Goal: Task Accomplishment & Management: Manage account settings

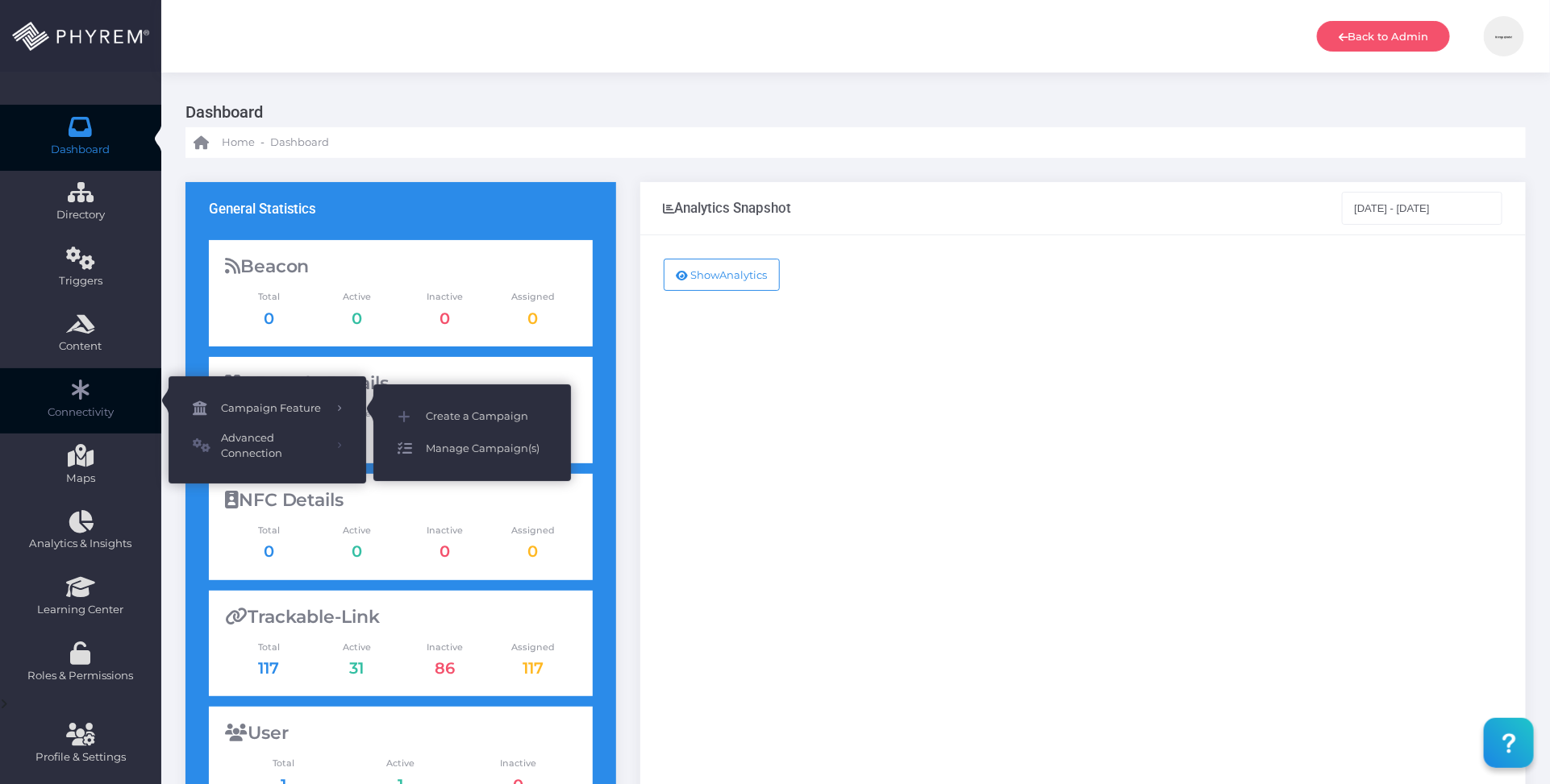
click at [481, 445] on span "Manage Campaign(s)" at bounding box center [486, 448] width 121 height 21
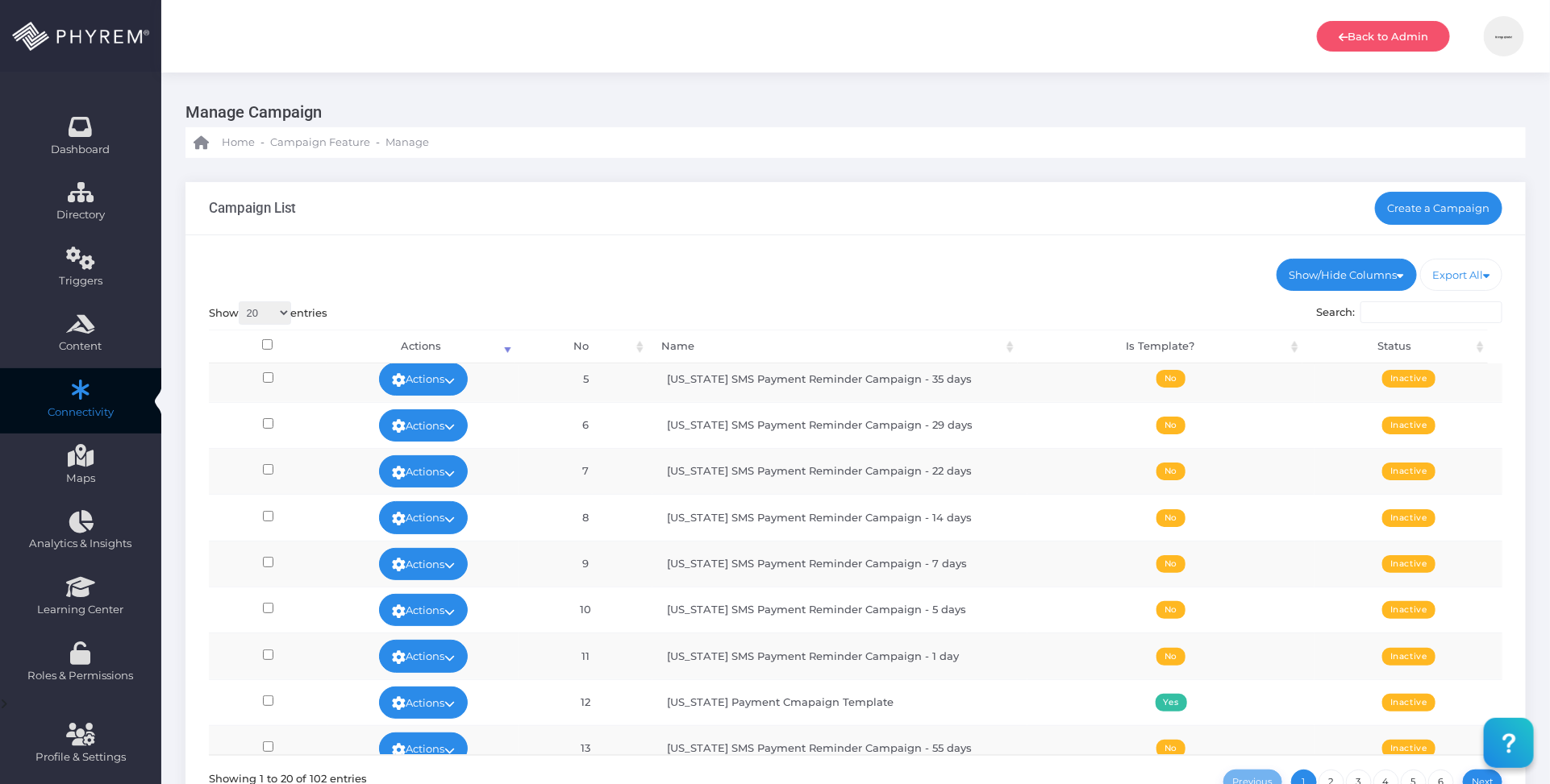
scroll to position [202, 0]
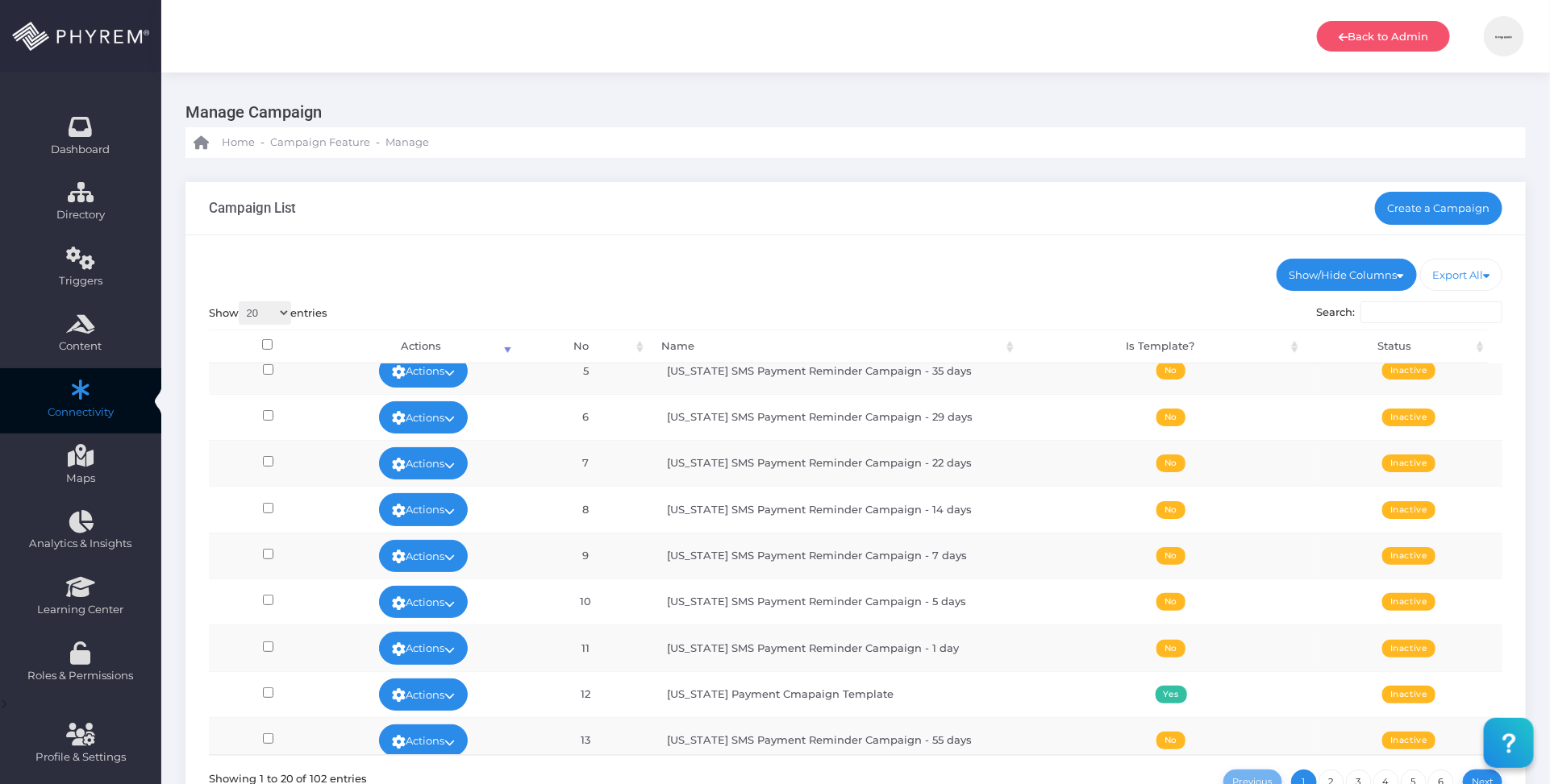
click at [1401, 304] on input "Search:" at bounding box center [1431, 313] width 142 height 23
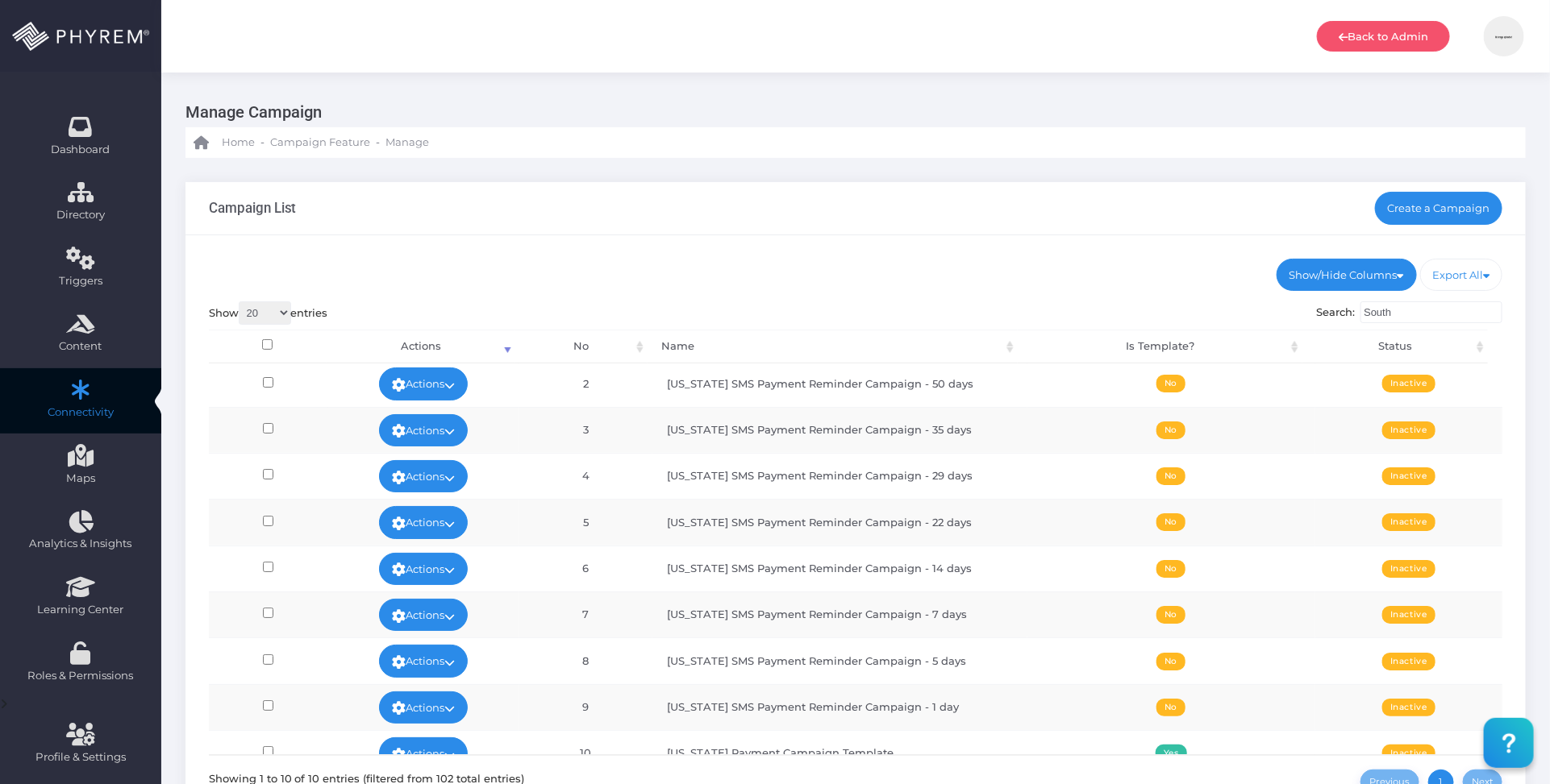
scroll to position [75, 0]
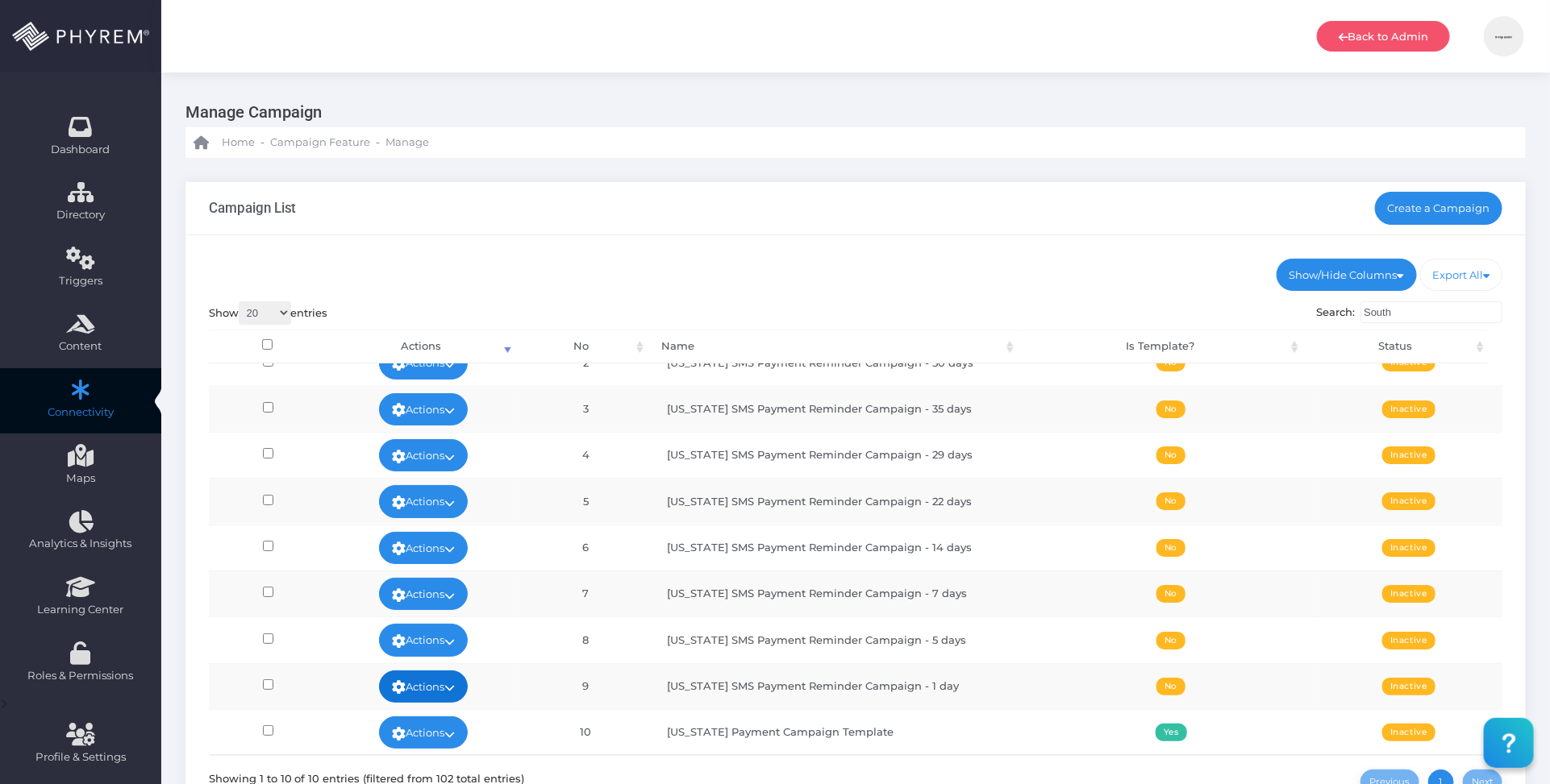
type input "South"
click at [456, 679] on link "Actions" at bounding box center [424, 687] width 89 height 33
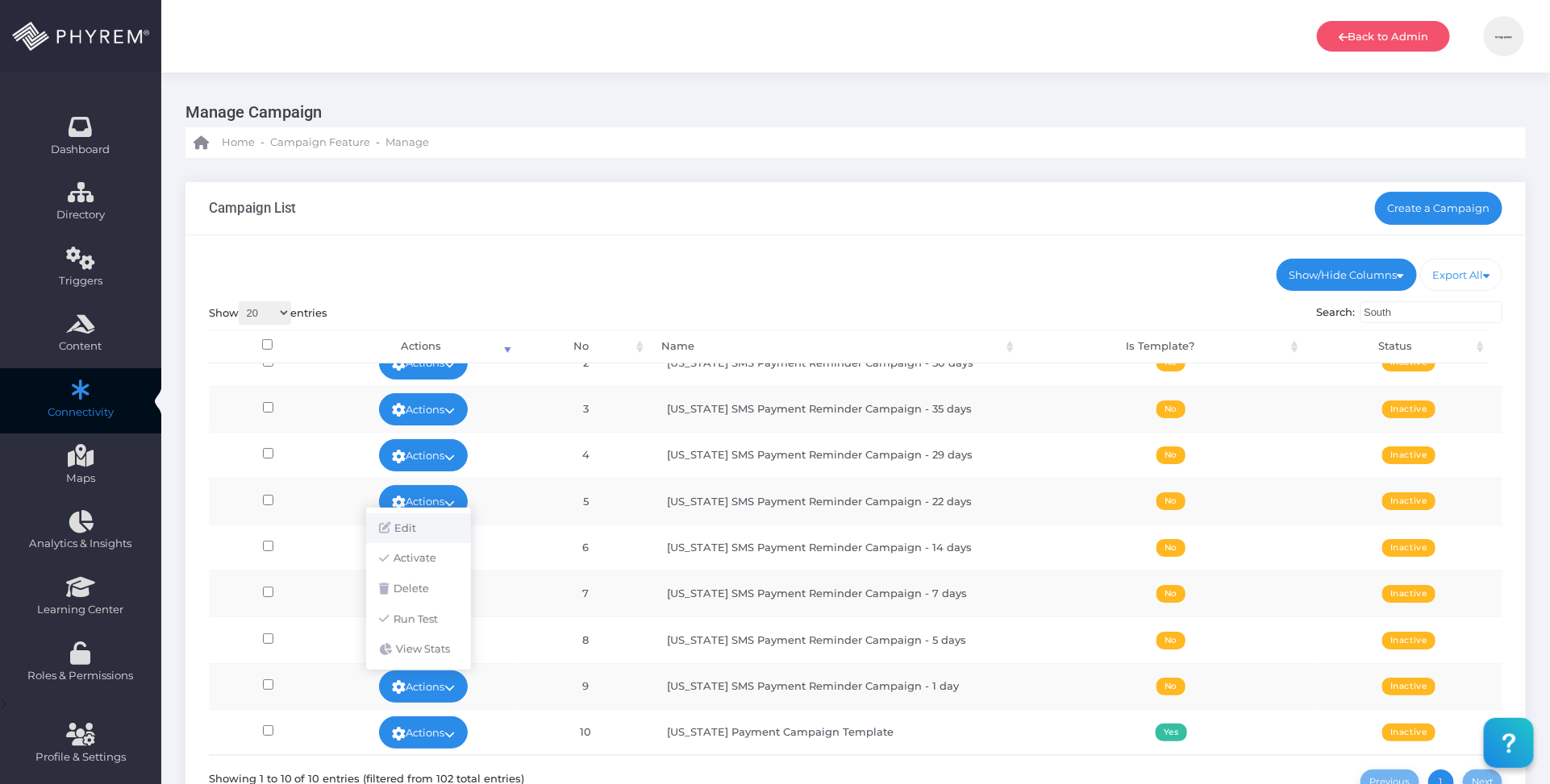
click at [412, 518] on link "Edit" at bounding box center [419, 529] width 105 height 31
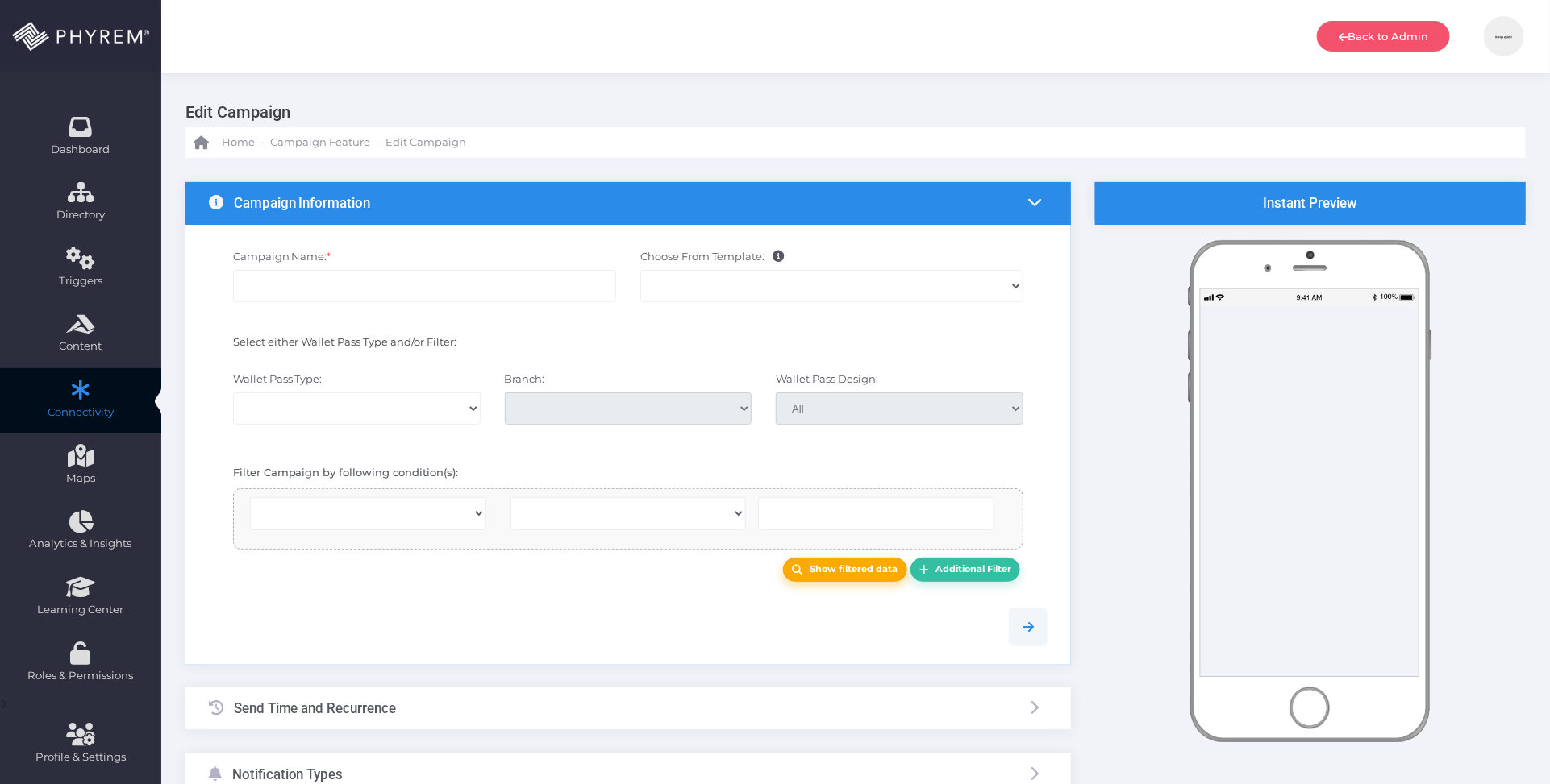
select select
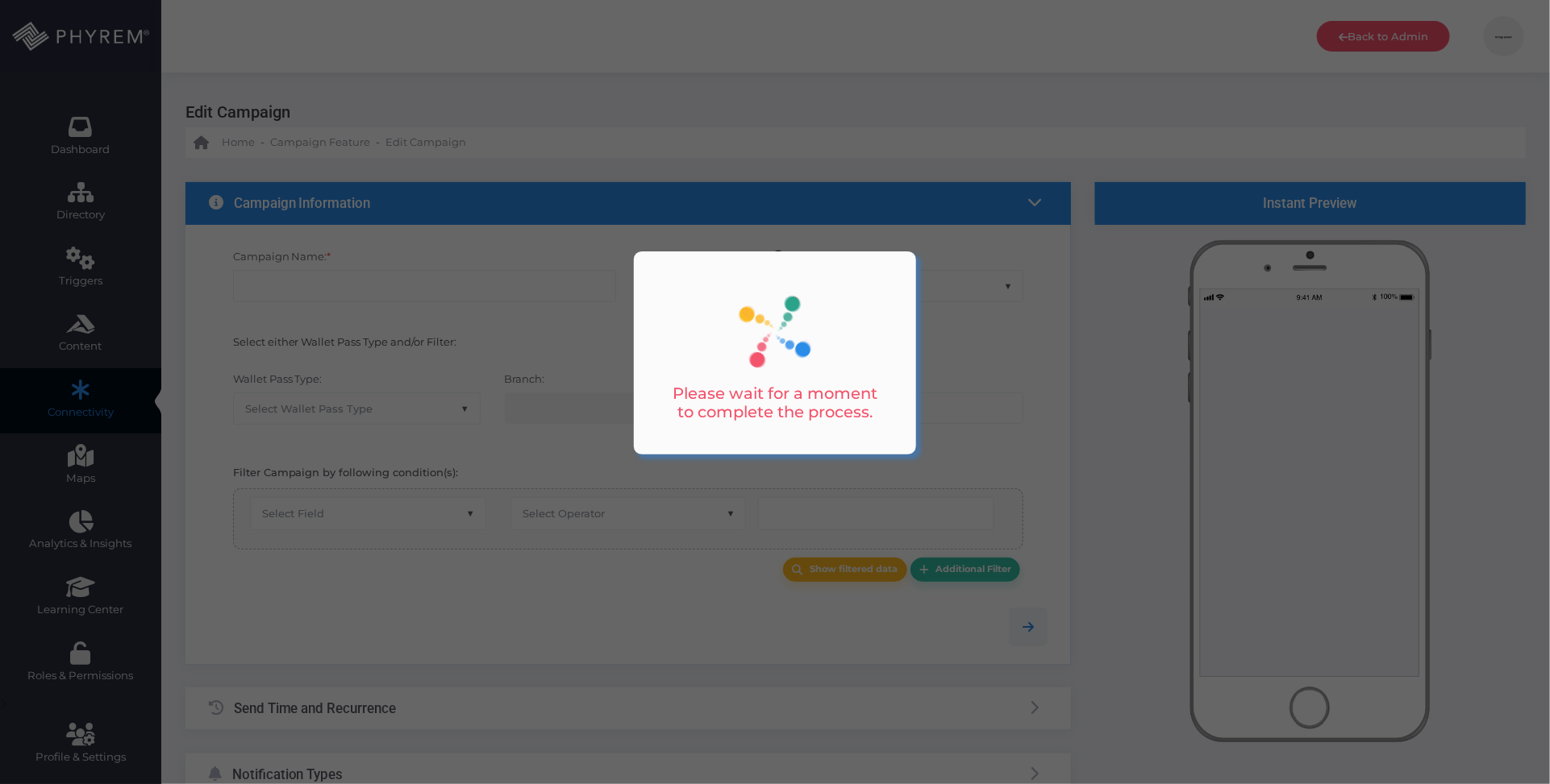
type input "[US_STATE] SMS Payment Reminder Campaign - 1 day"
select select "15"
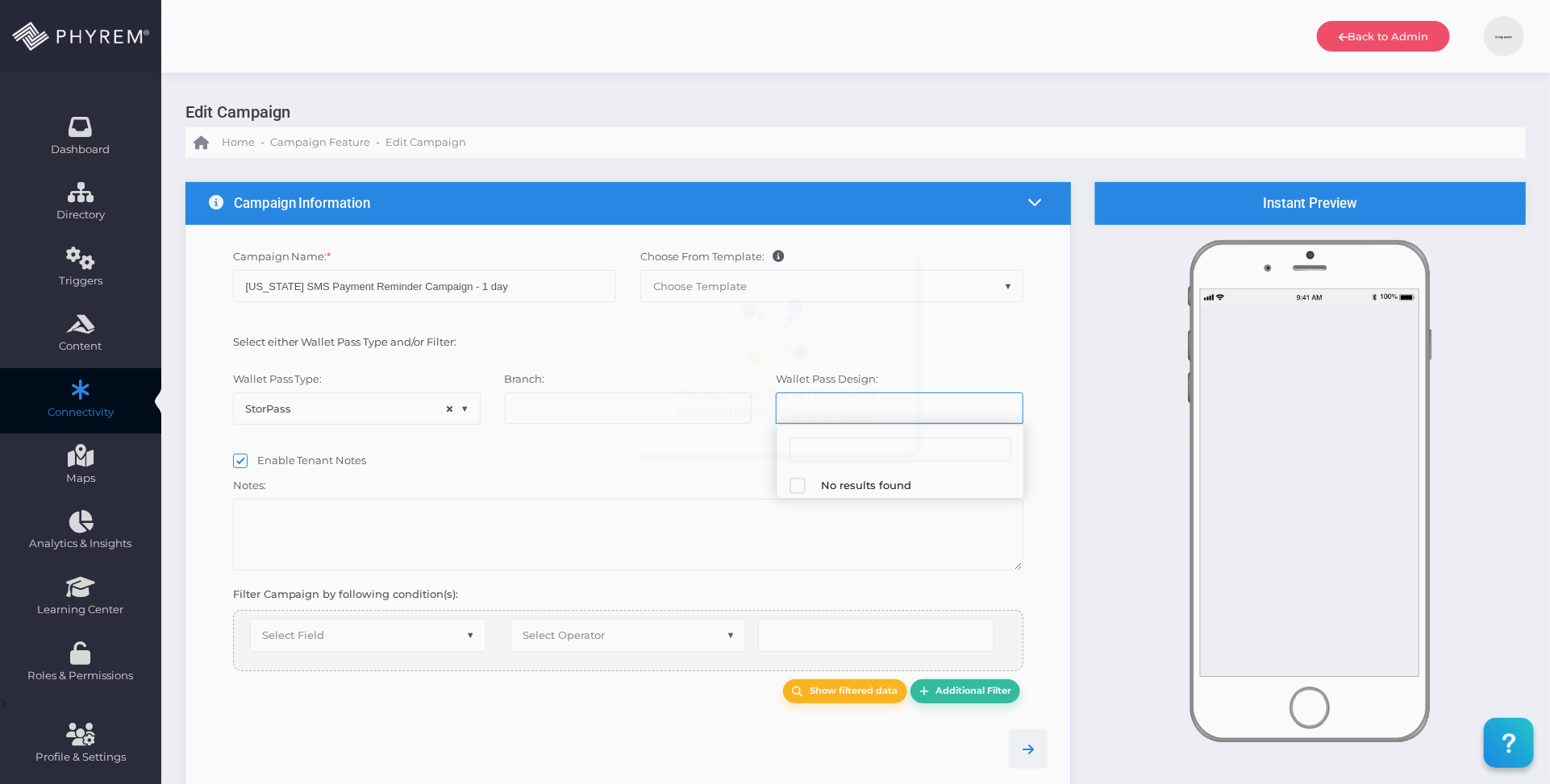
select select "668"
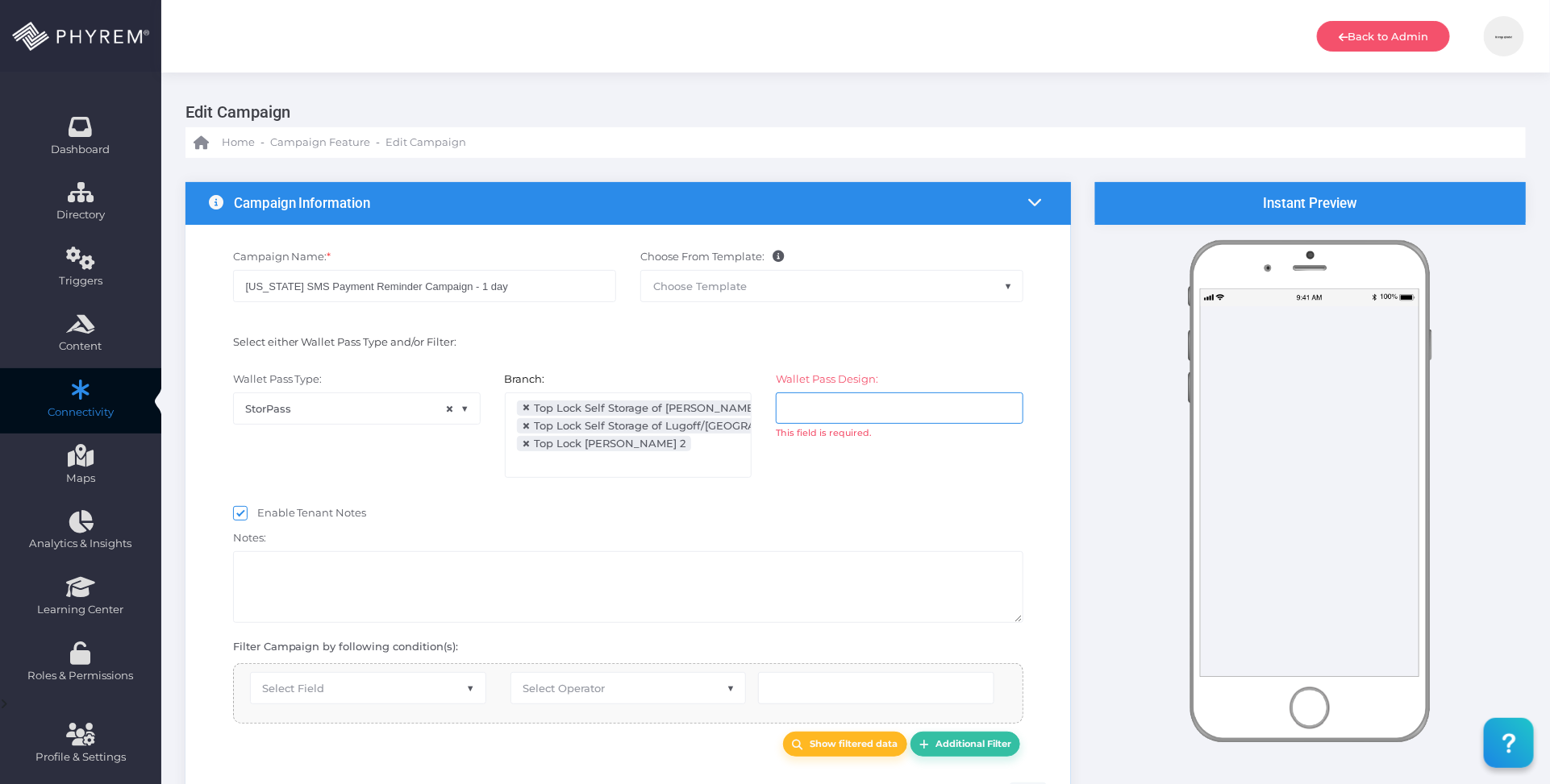
select select "after_x_days"
select select "2242"
select select "dPaidThru"
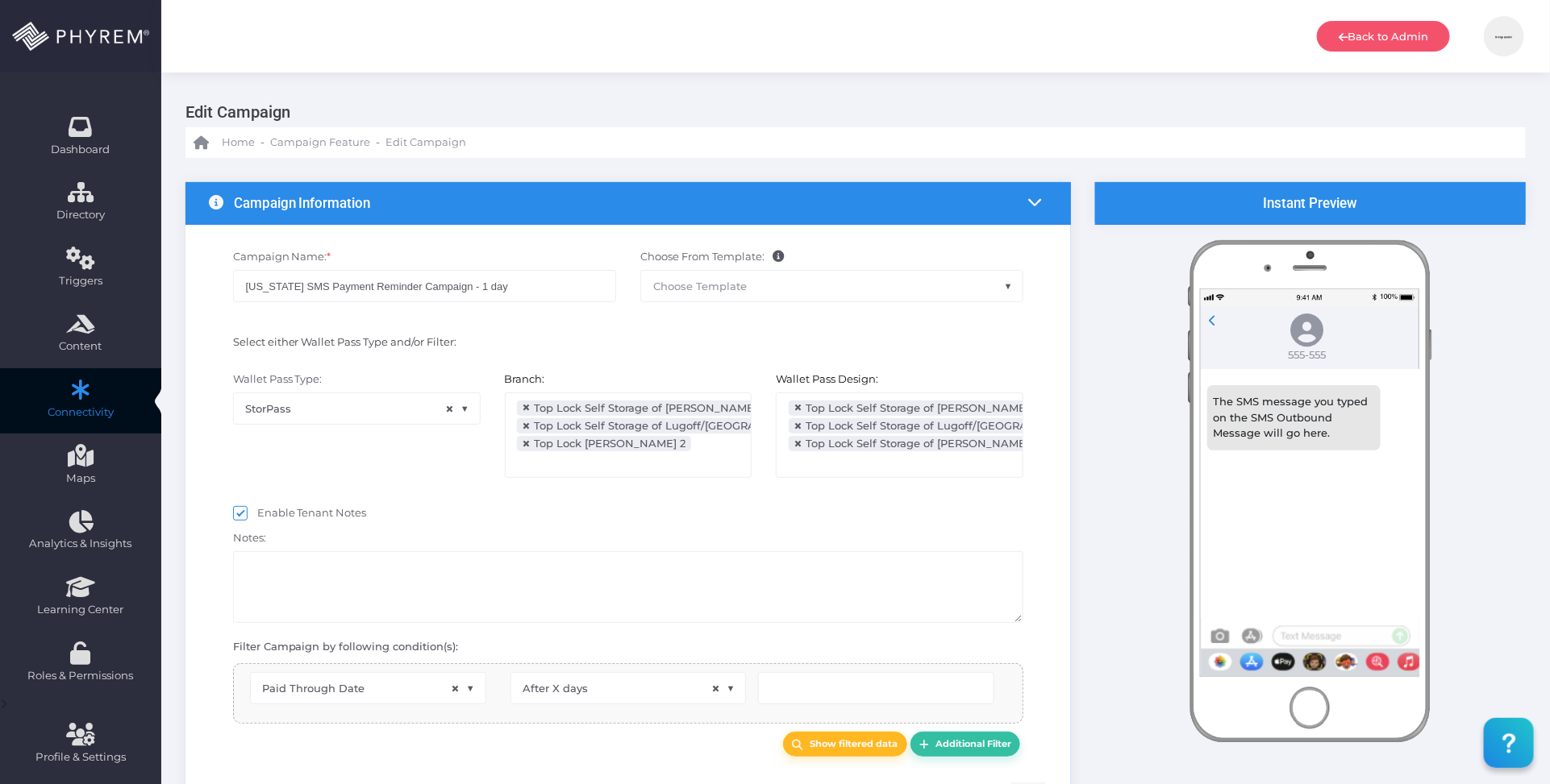
scroll to position [77, 0]
type input "2"
select select "pr_wallet_users.voided"
select select "equals"
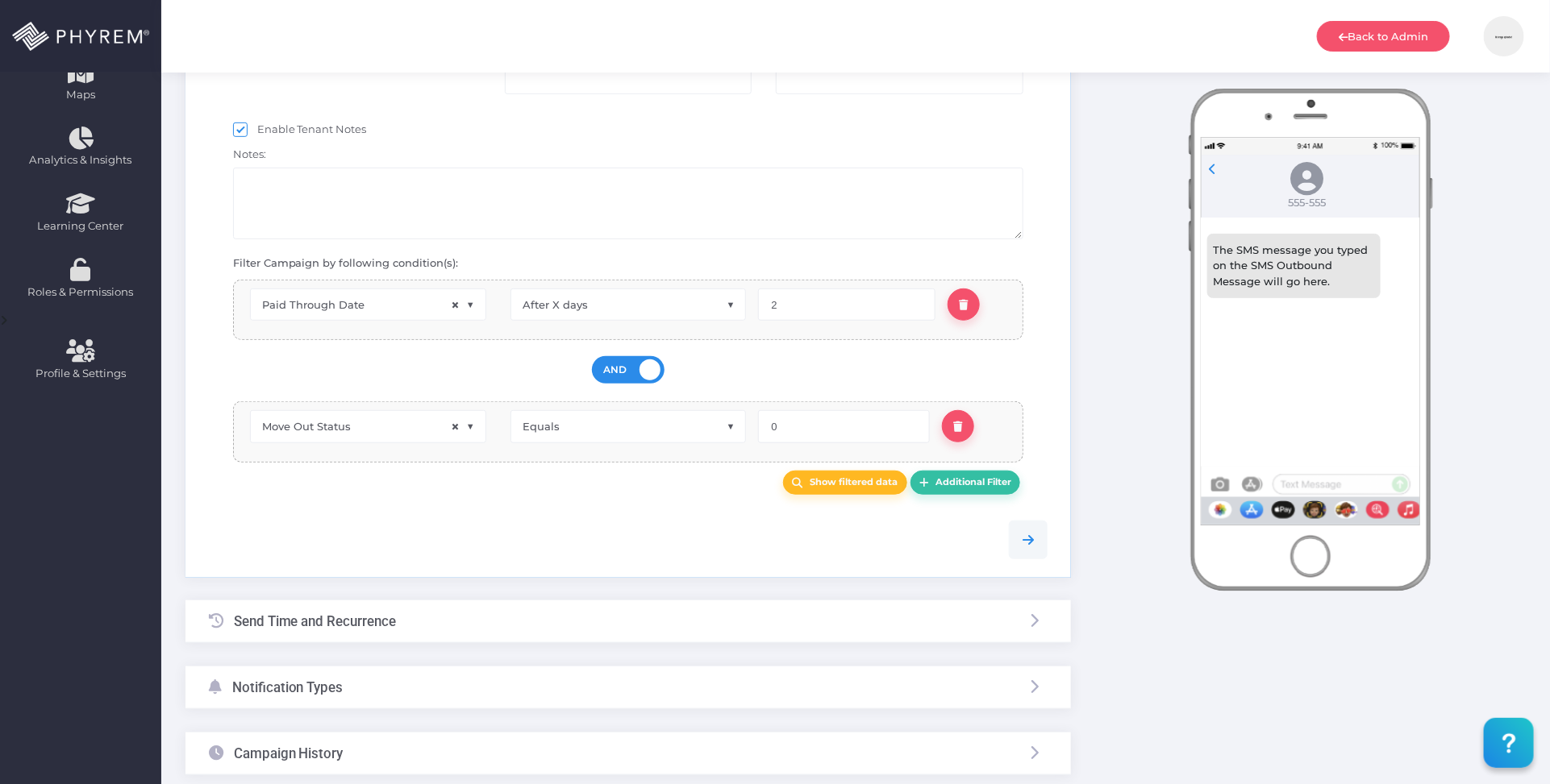
scroll to position [506, 0]
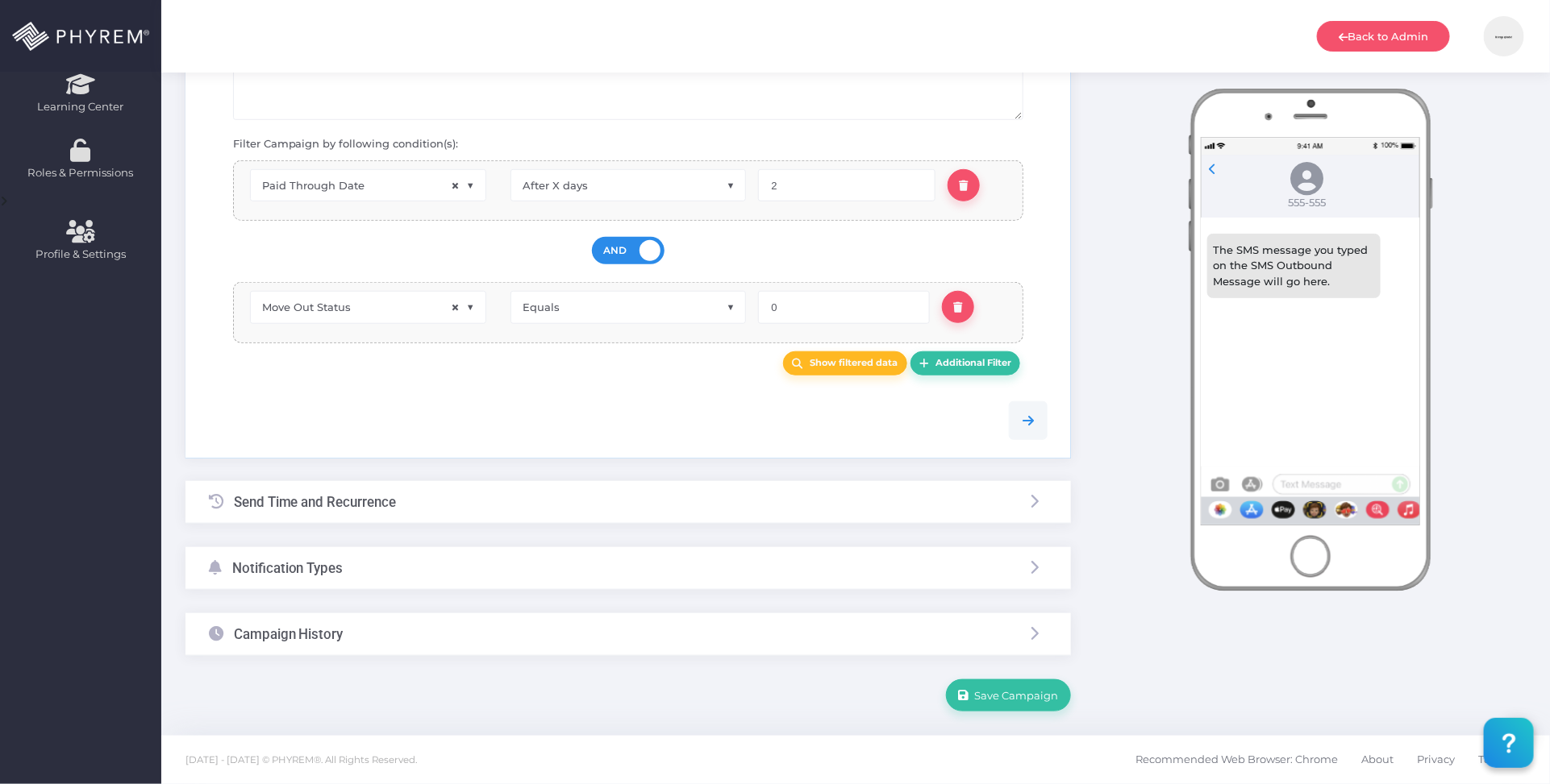
click at [510, 641] on div "Campaign History" at bounding box center [628, 635] width 885 height 43
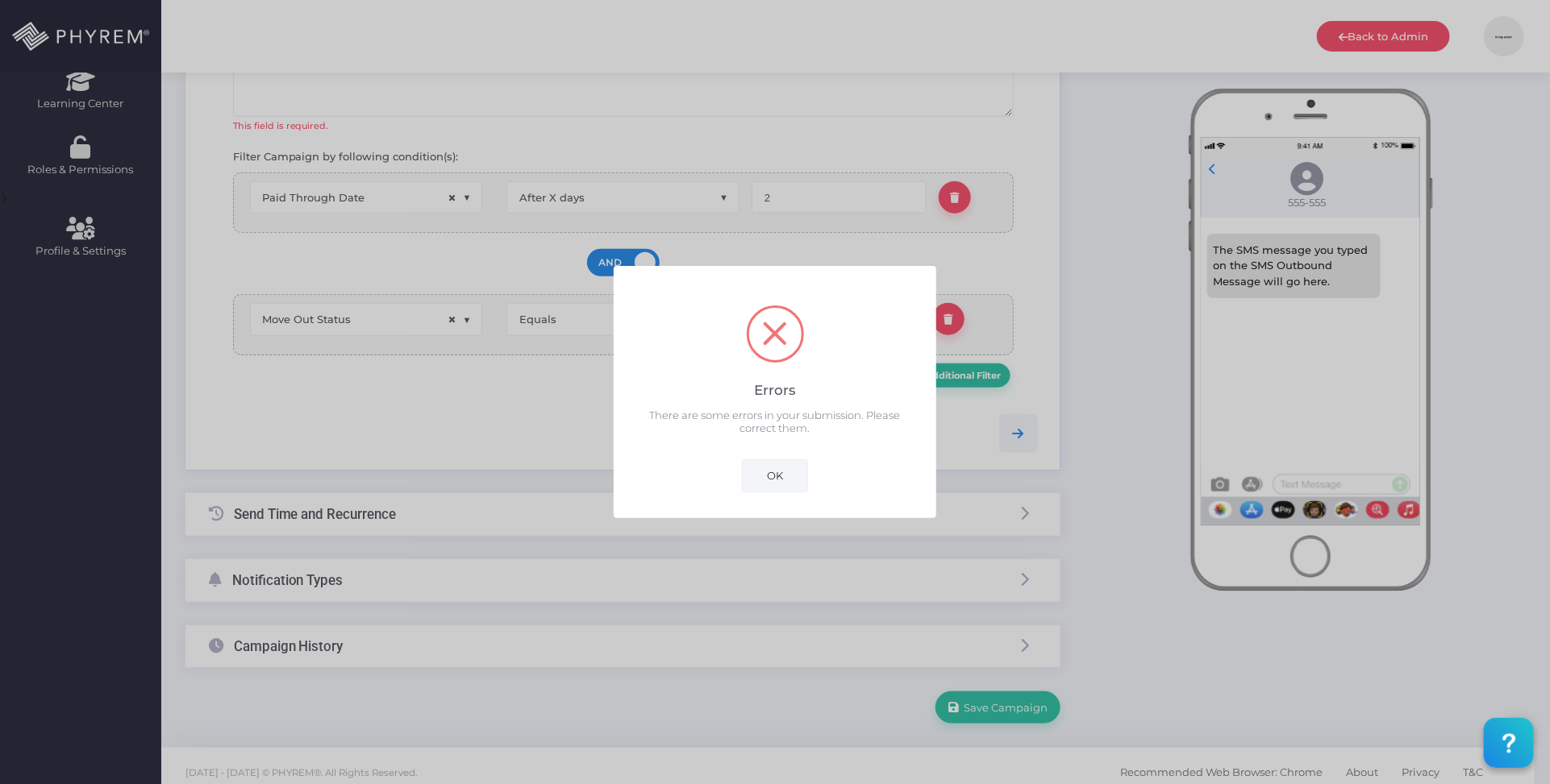
click at [787, 475] on button "OK" at bounding box center [775, 475] width 66 height 33
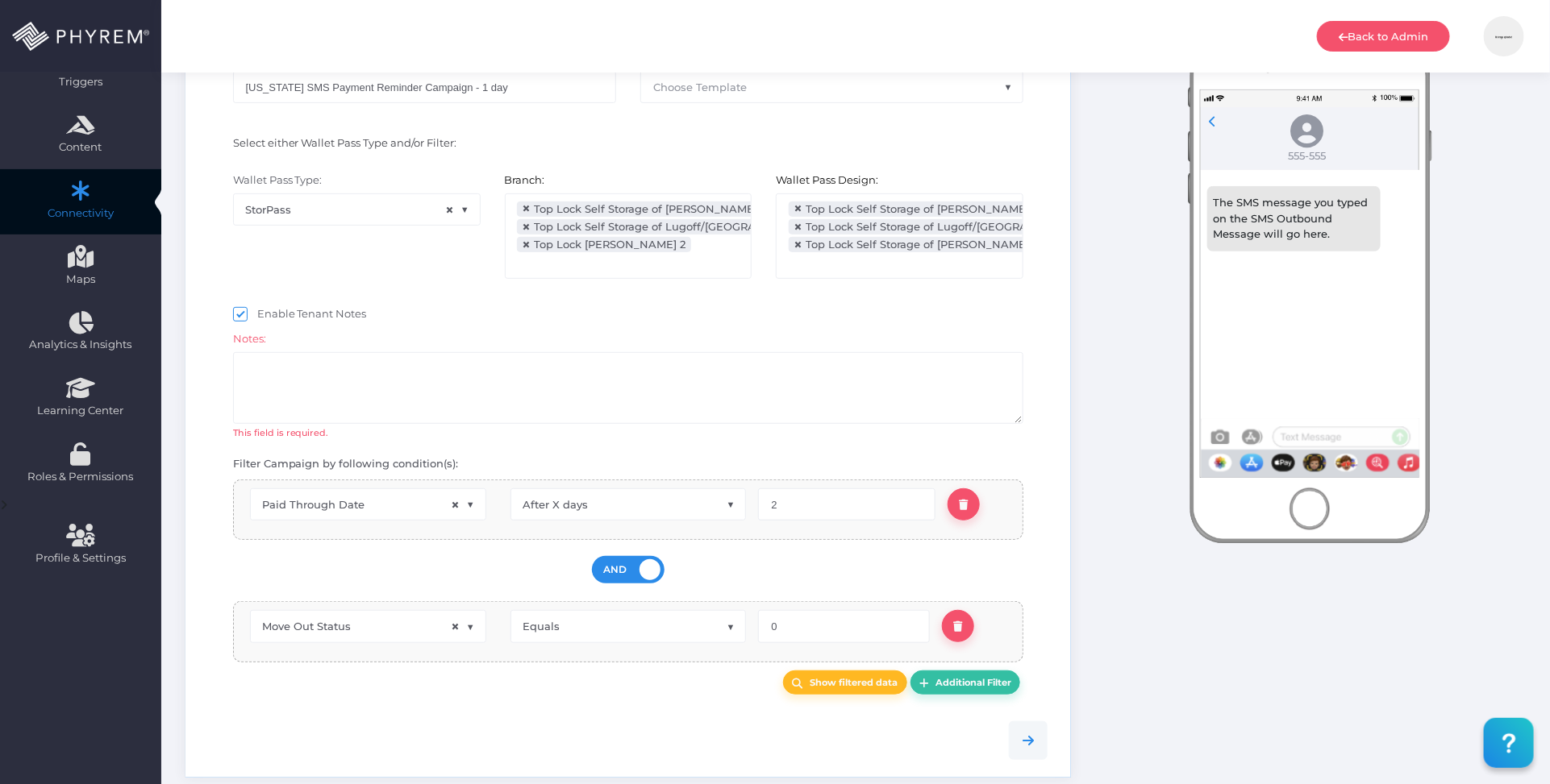
scroll to position [73, 0]
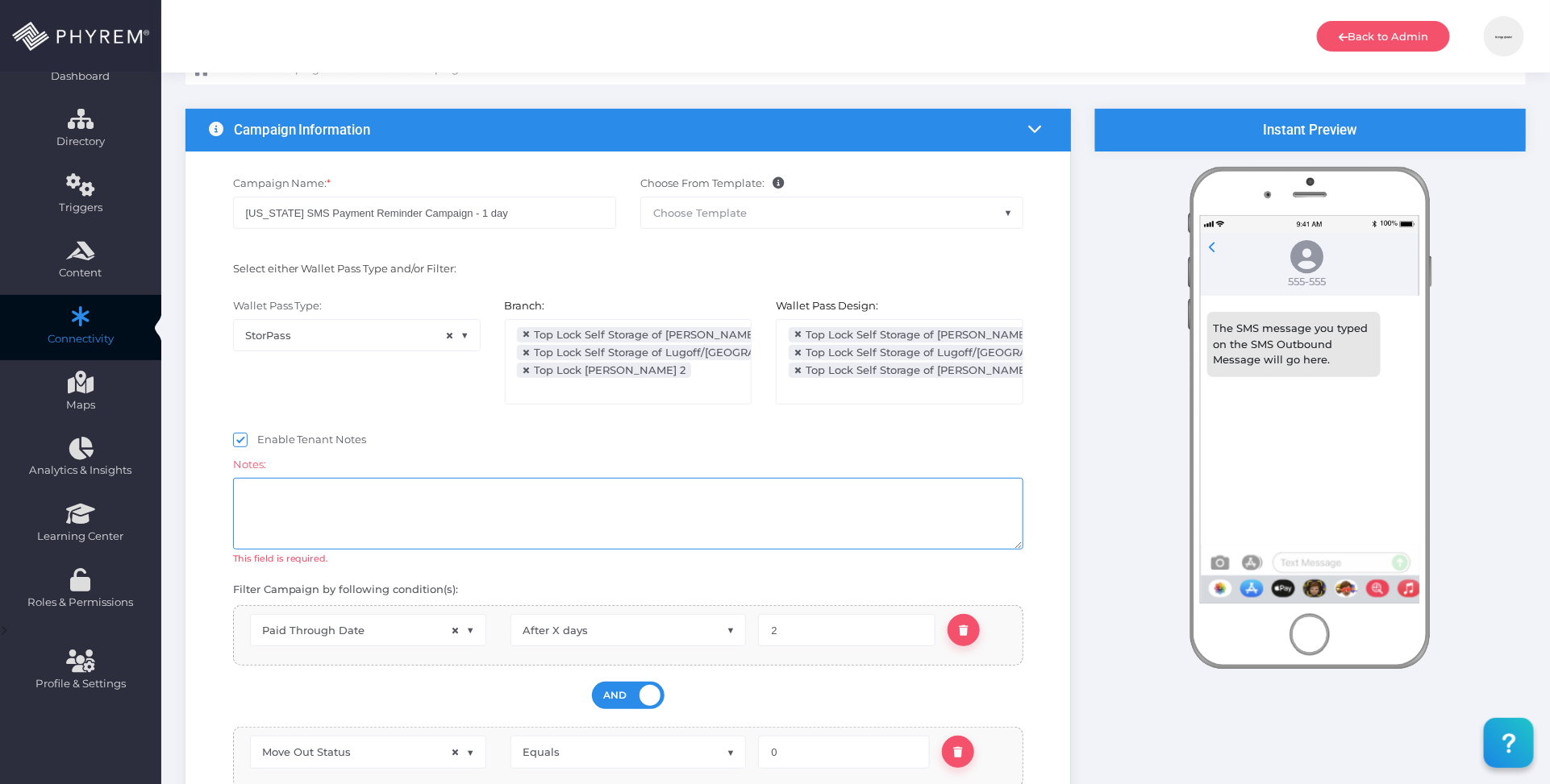
click at [534, 506] on textarea at bounding box center [628, 514] width 791 height 71
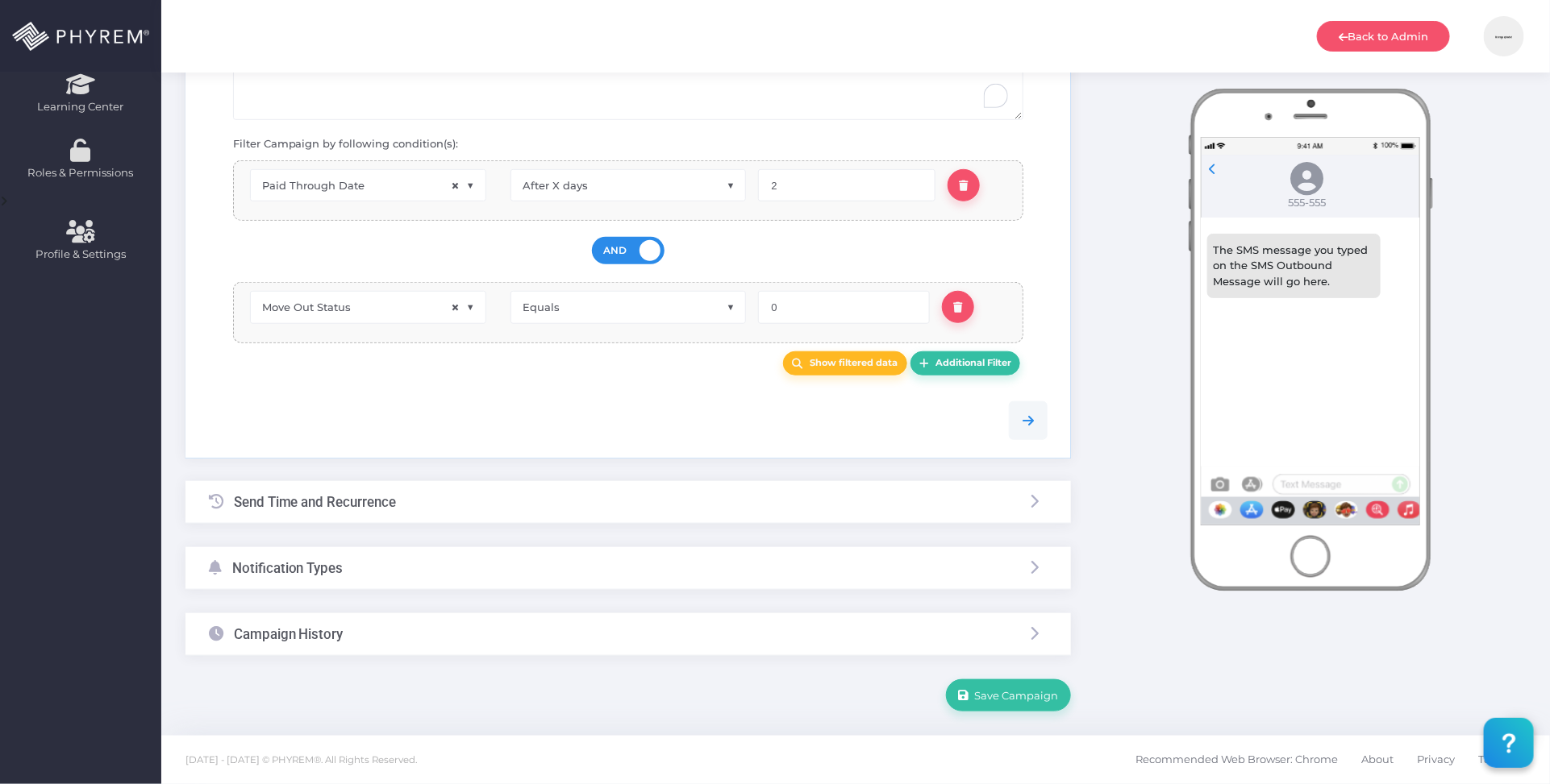
click at [493, 561] on div "Notification Types" at bounding box center [628, 568] width 885 height 43
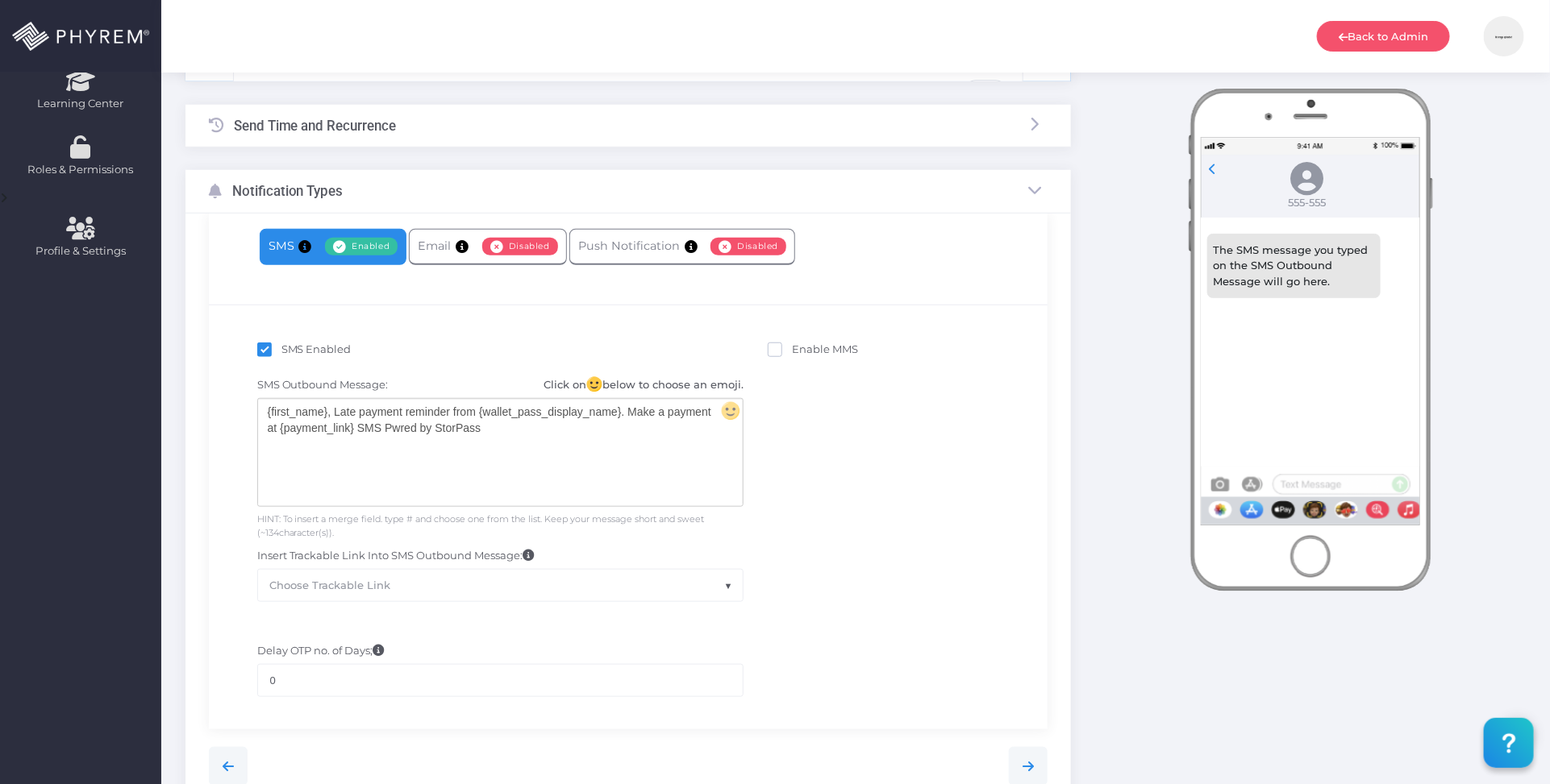
scroll to position [358, 0]
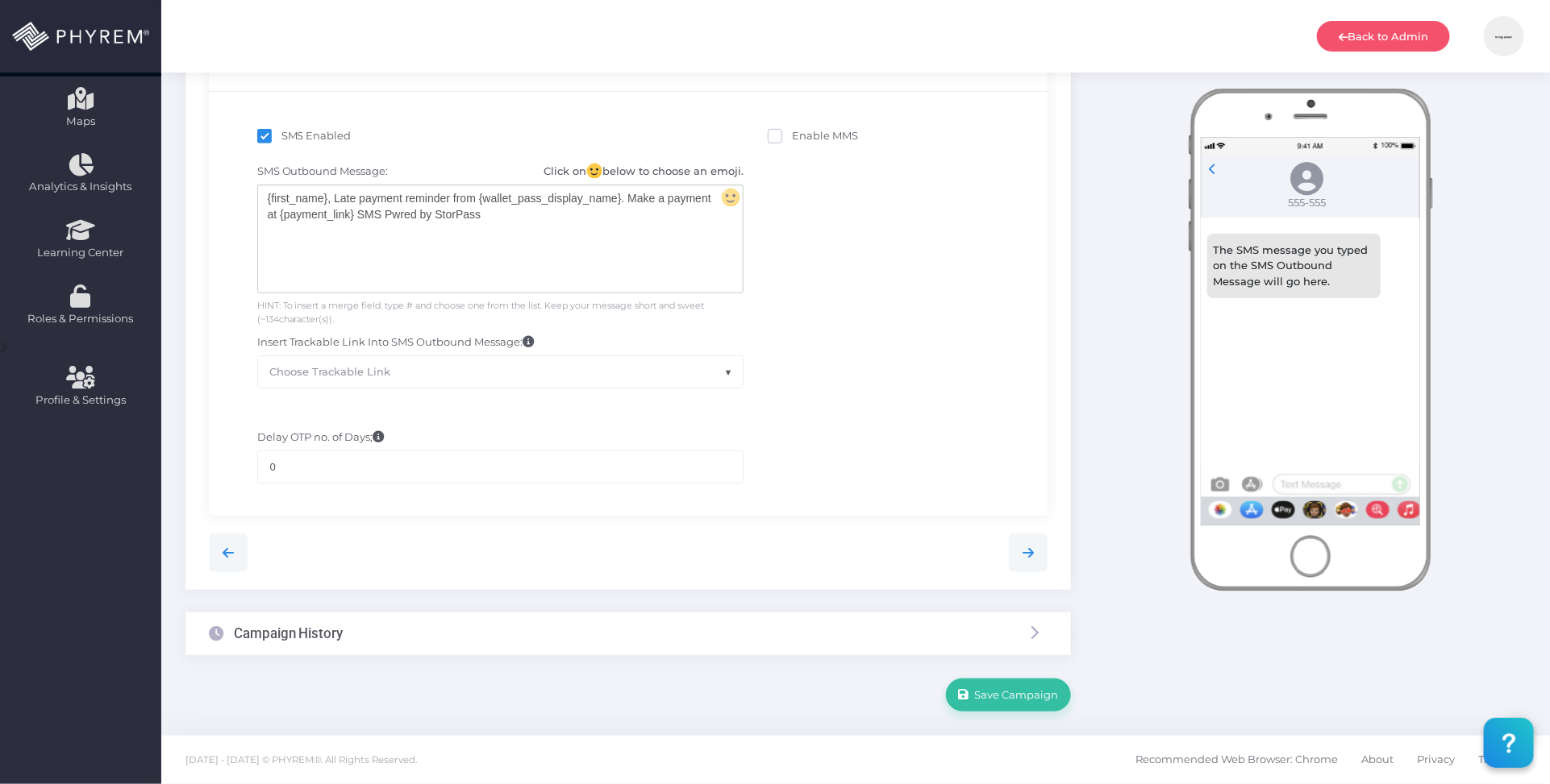
click at [559, 629] on div "Campaign History" at bounding box center [628, 634] width 885 height 43
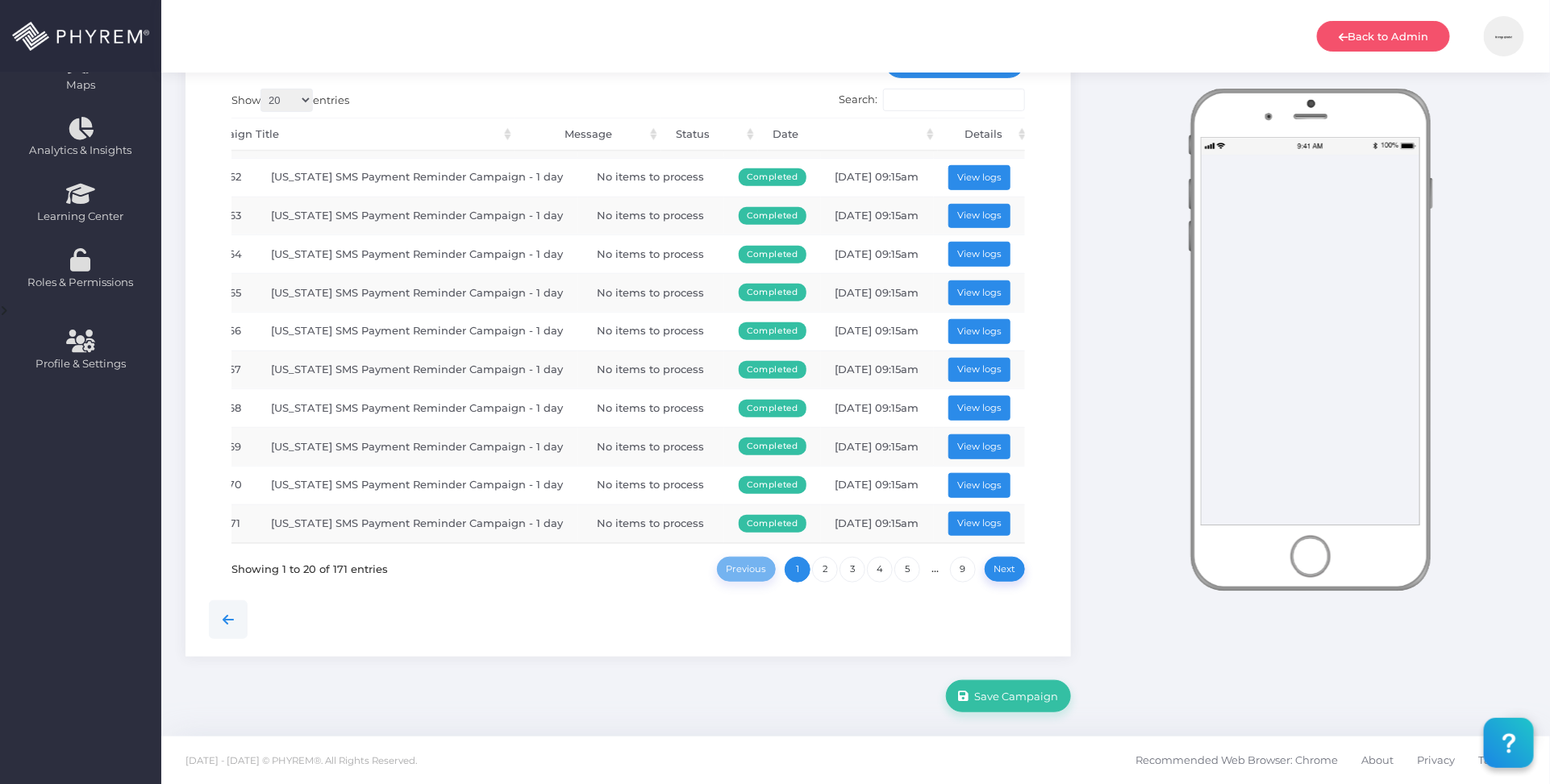
scroll to position [0, 0]
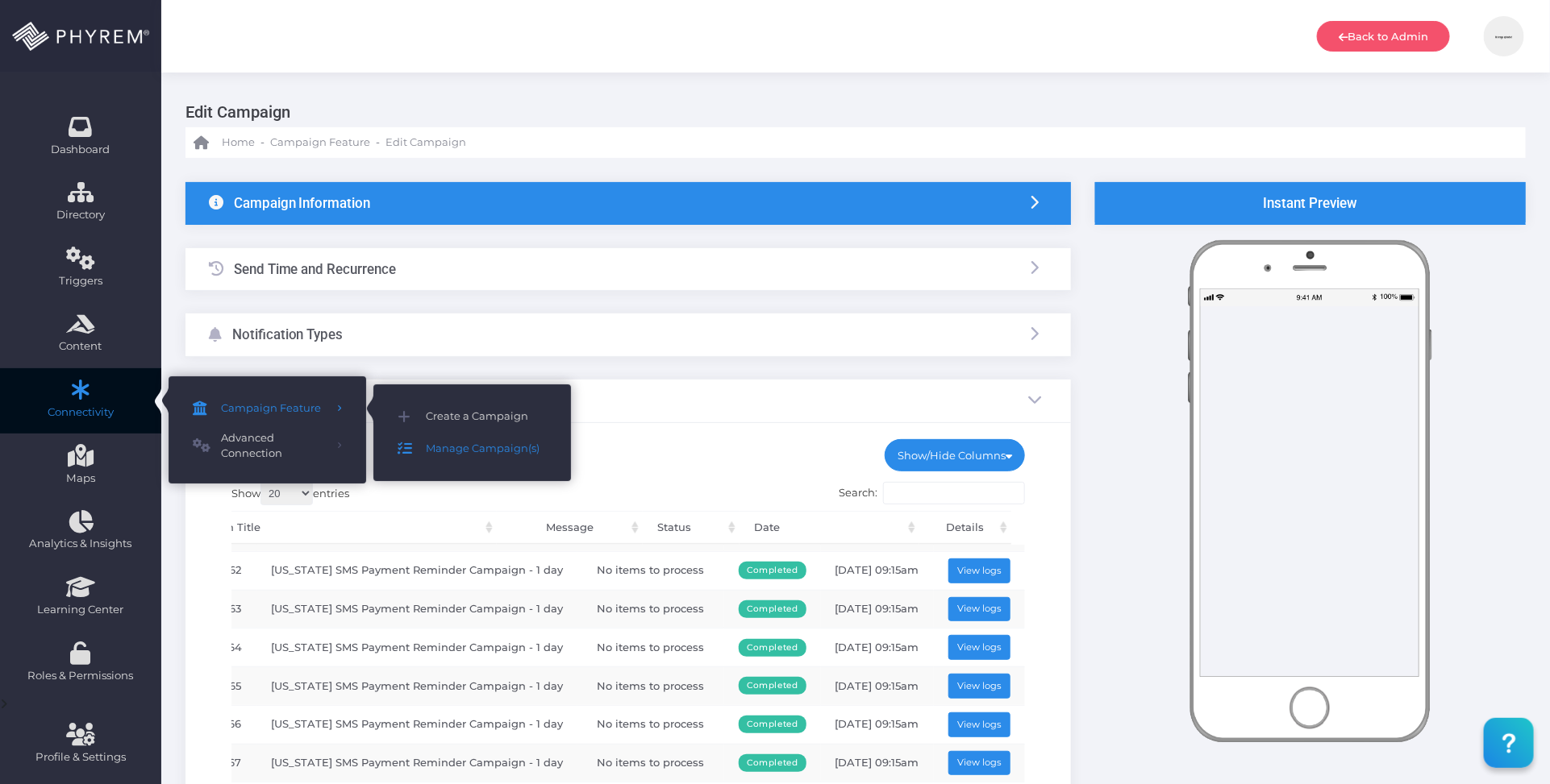
click at [450, 448] on span "Manage Campaign(s)" at bounding box center [486, 448] width 121 height 21
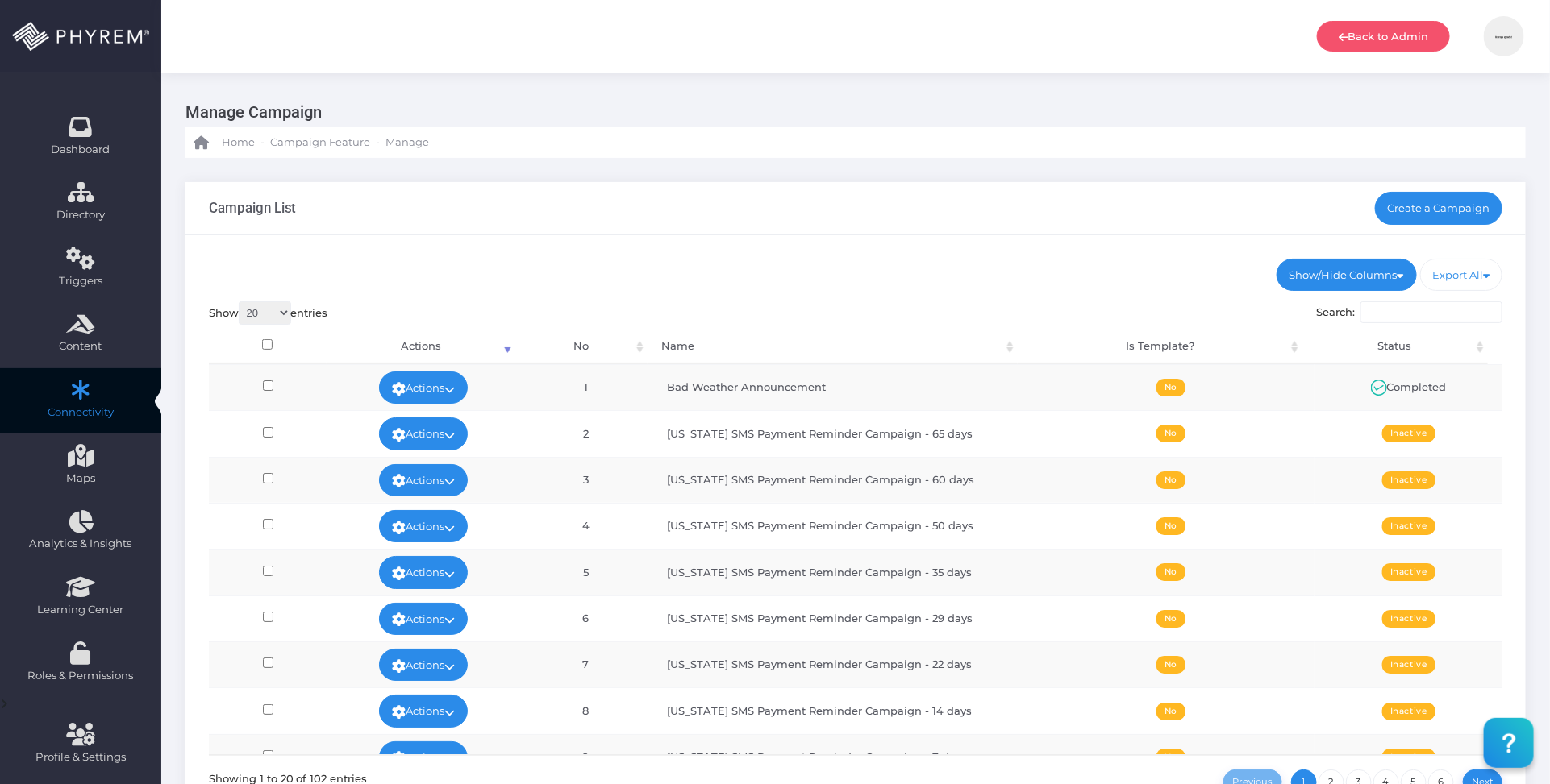
click at [1403, 315] on input "Search:" at bounding box center [1431, 313] width 142 height 23
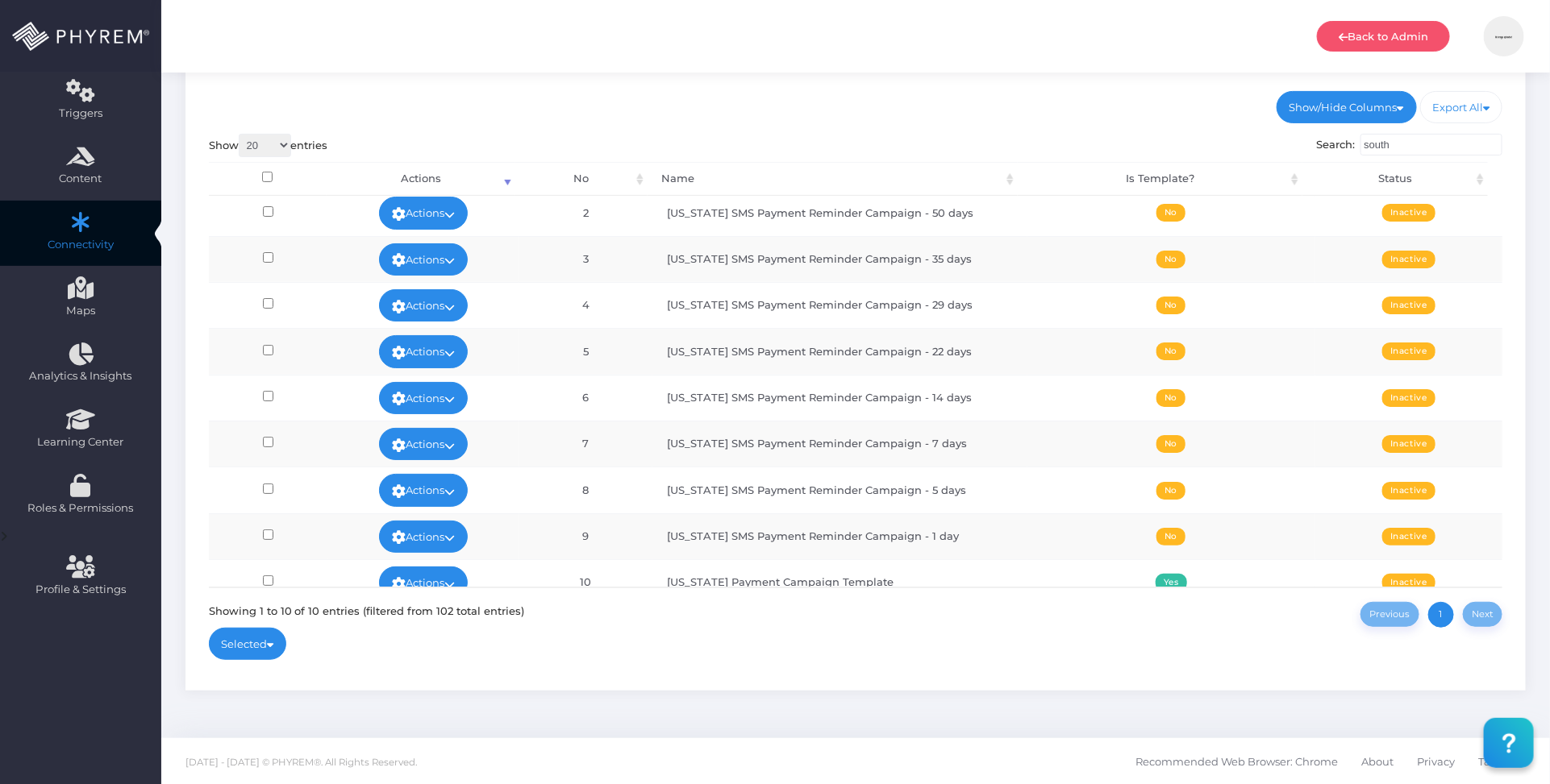
scroll to position [75, 0]
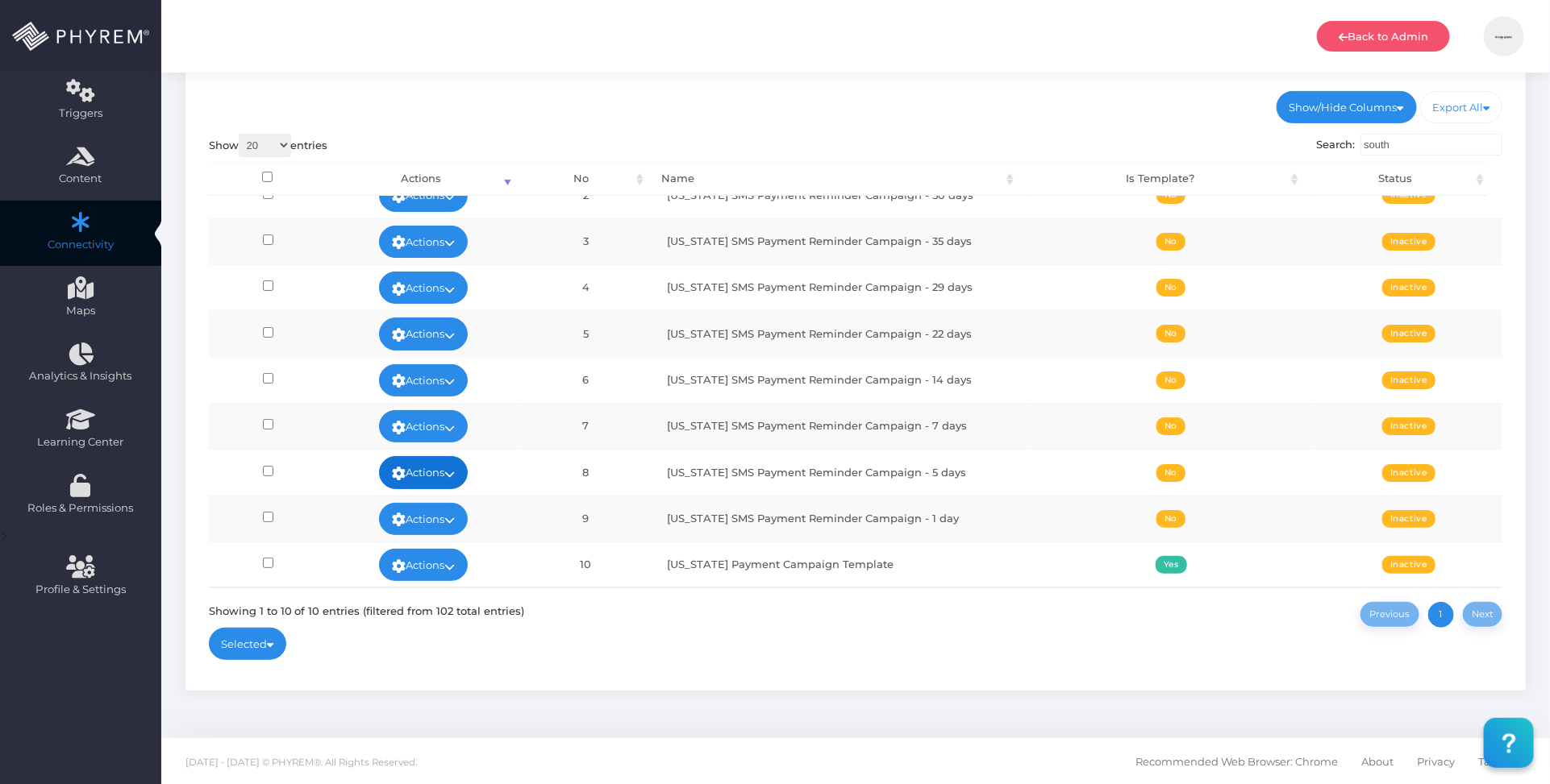
type input "south"
click at [448, 474] on icon at bounding box center [450, 474] width 11 height 0
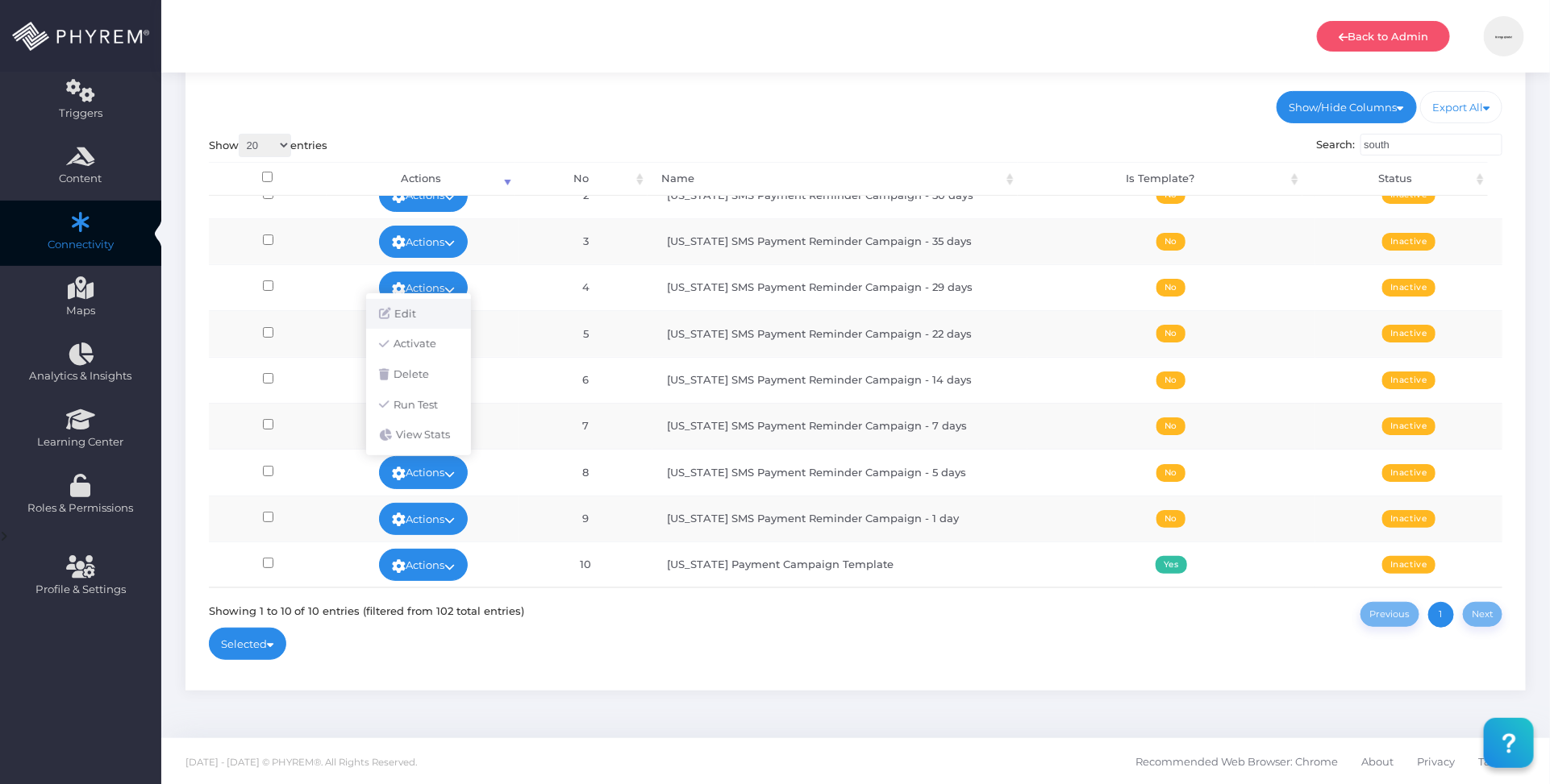
click at [417, 309] on link "Edit" at bounding box center [419, 314] width 105 height 31
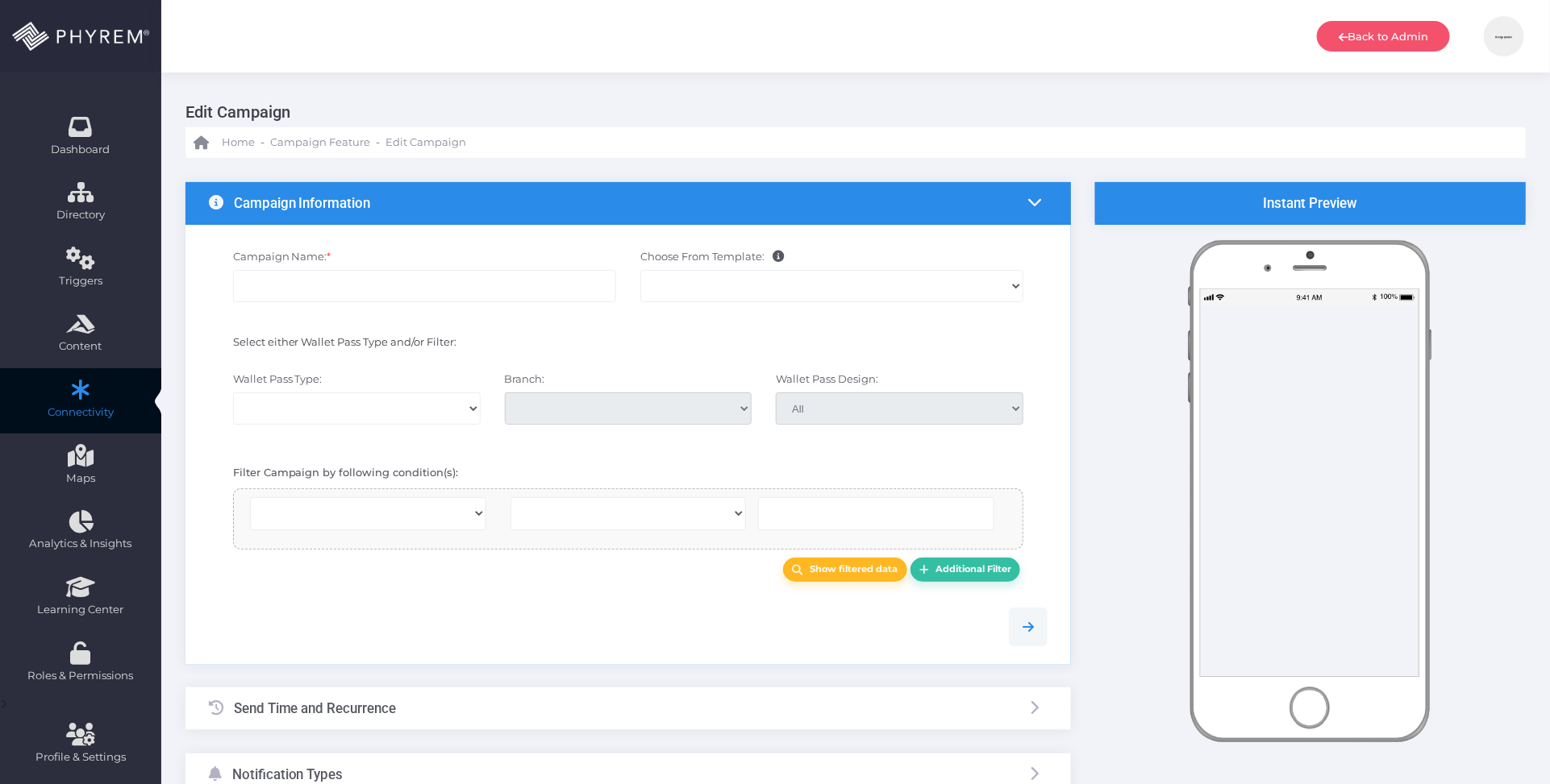
select select
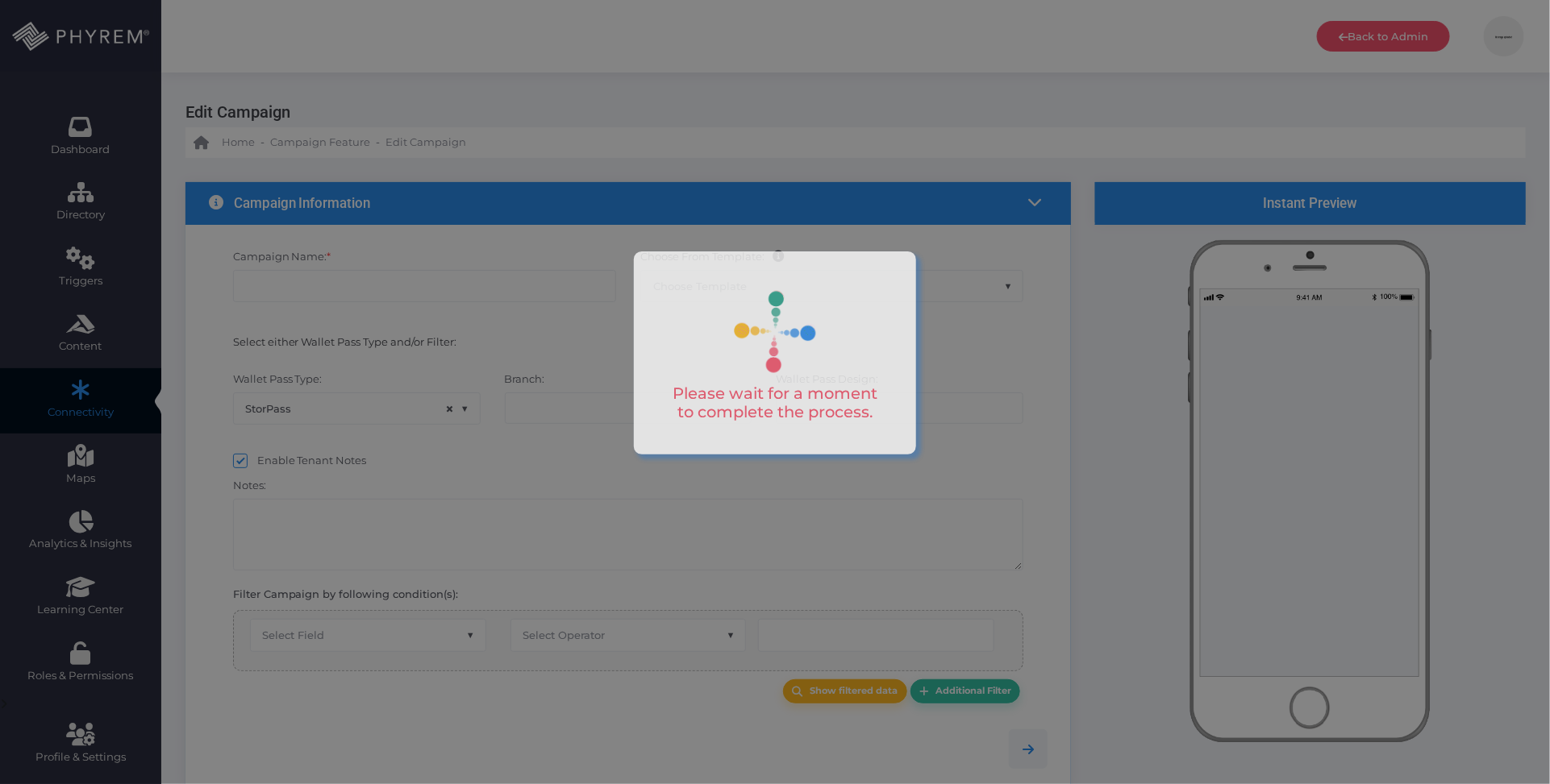
type input "[US_STATE] SMS Payment Reminder Campaign - 5 days"
select select "15"
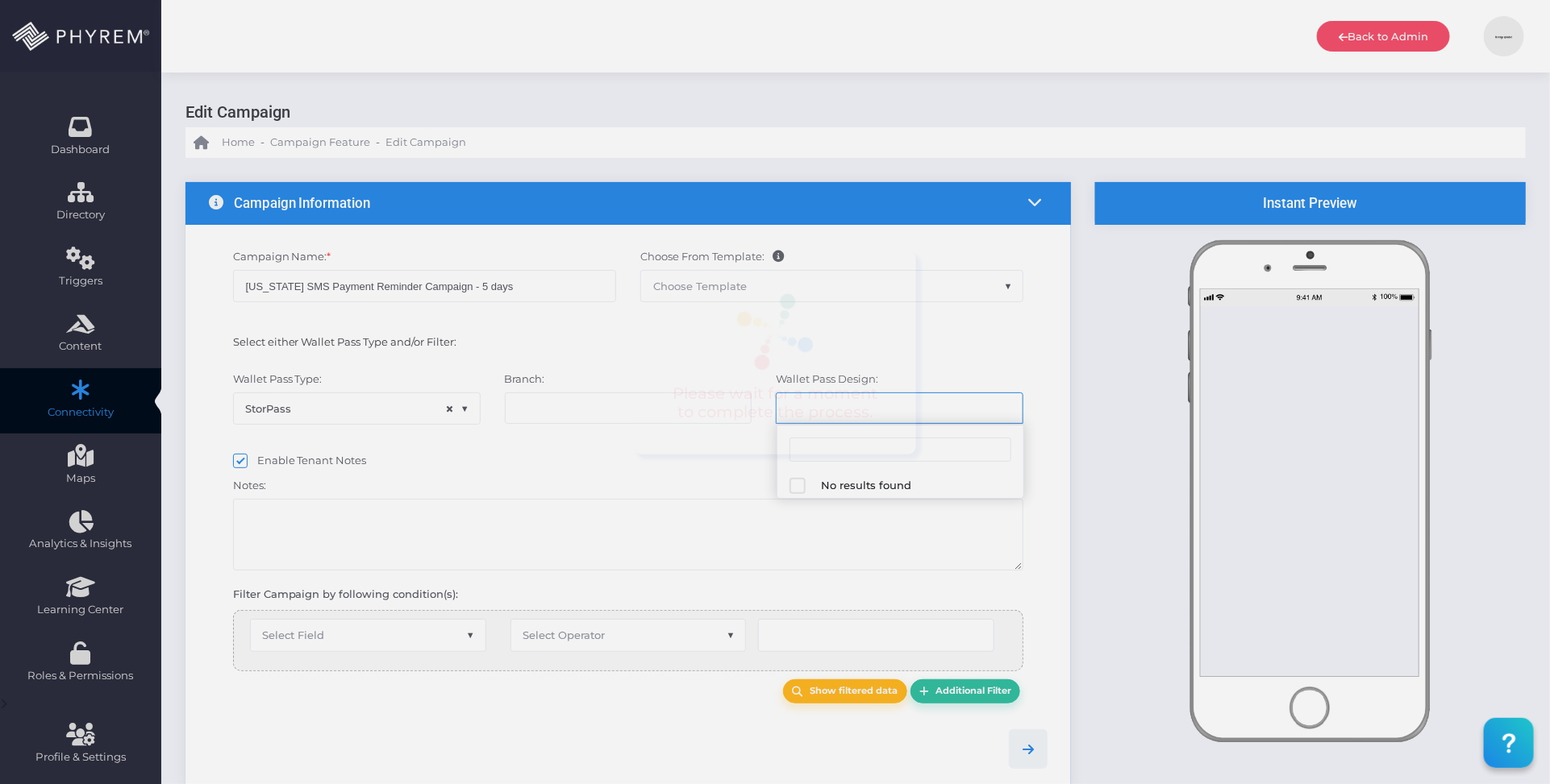
select select "668"
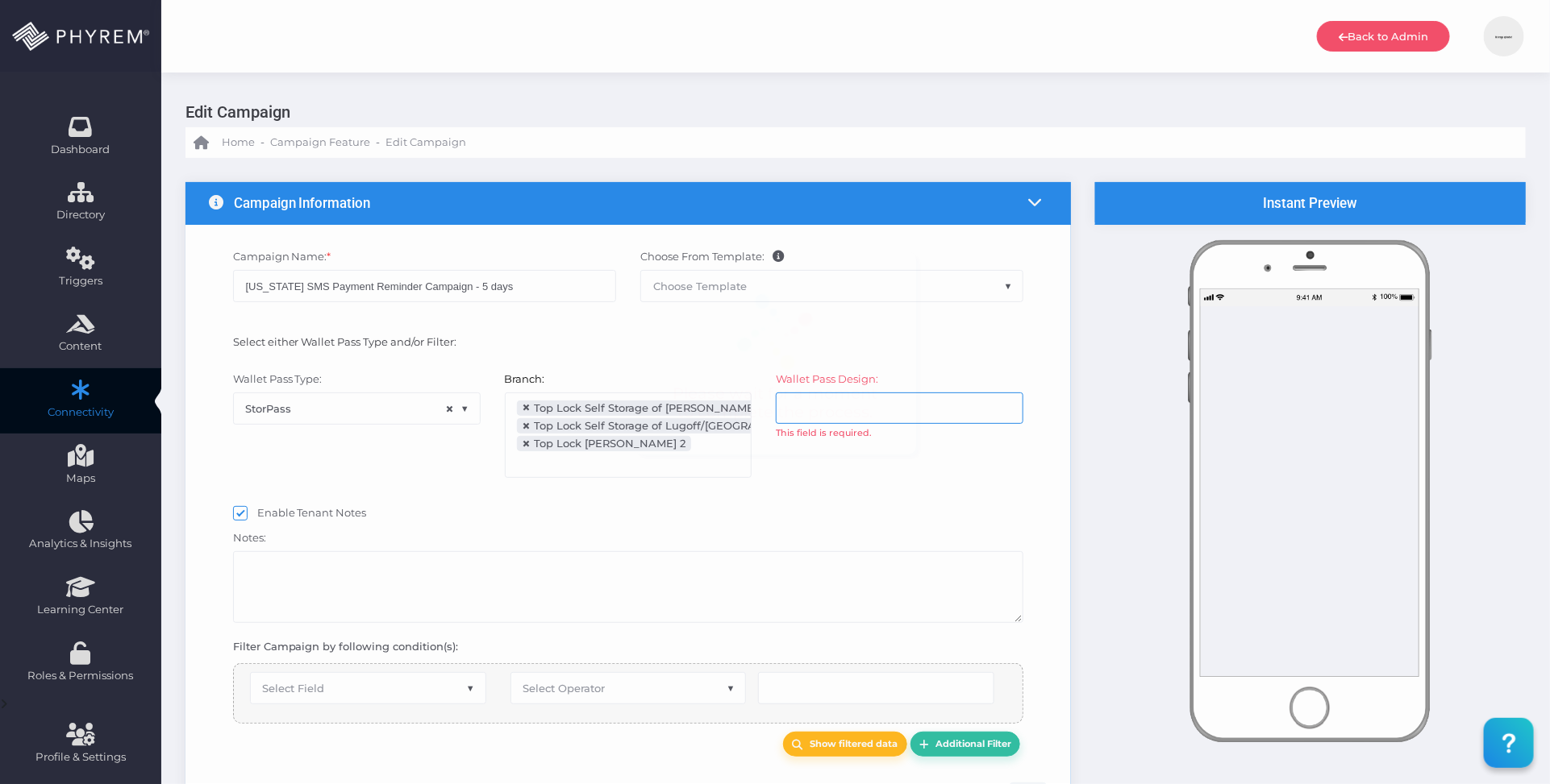
scroll to position [188, 0]
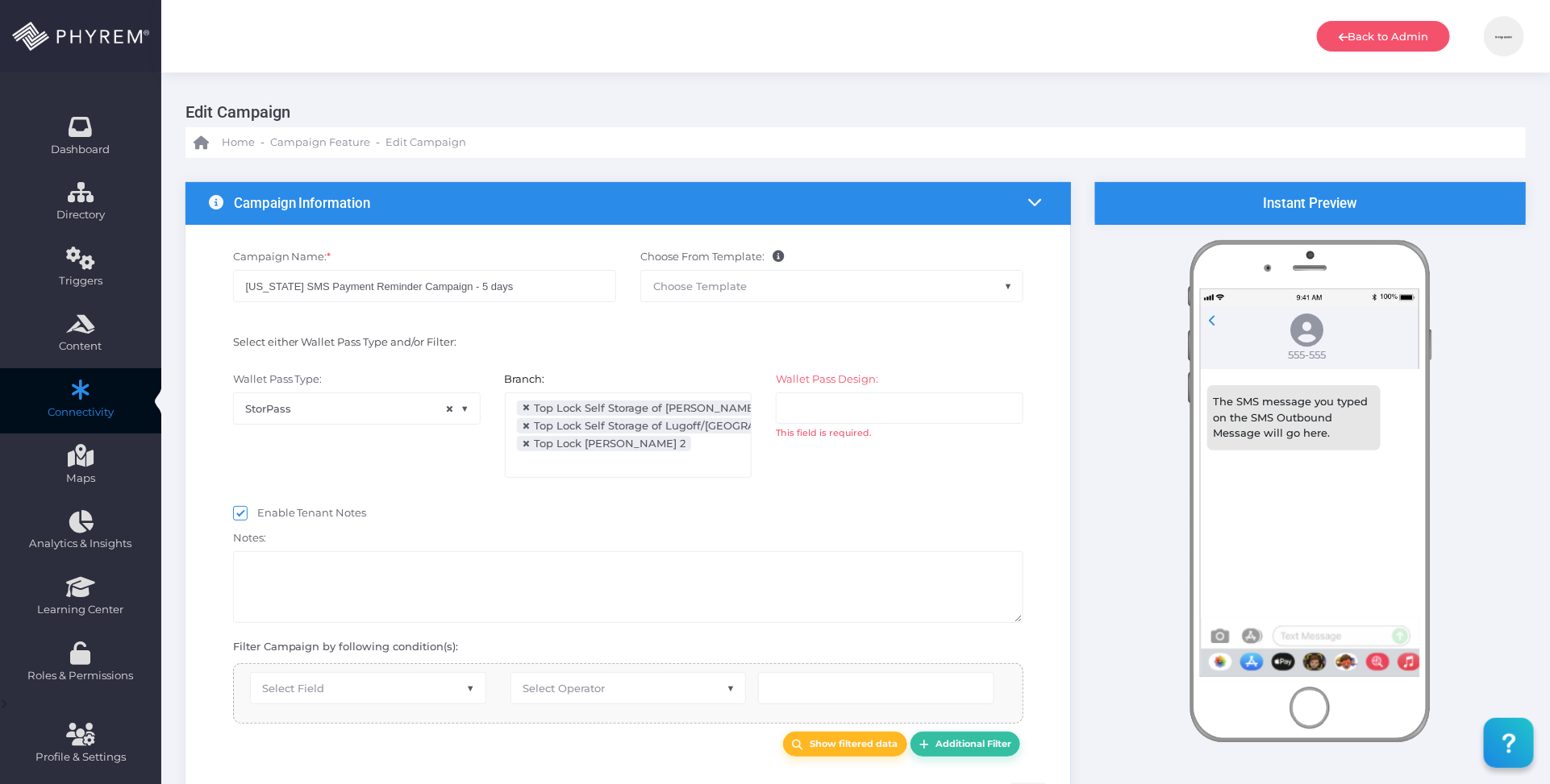
select select "after_x_days"
select select "2242"
select select "dPaidThru"
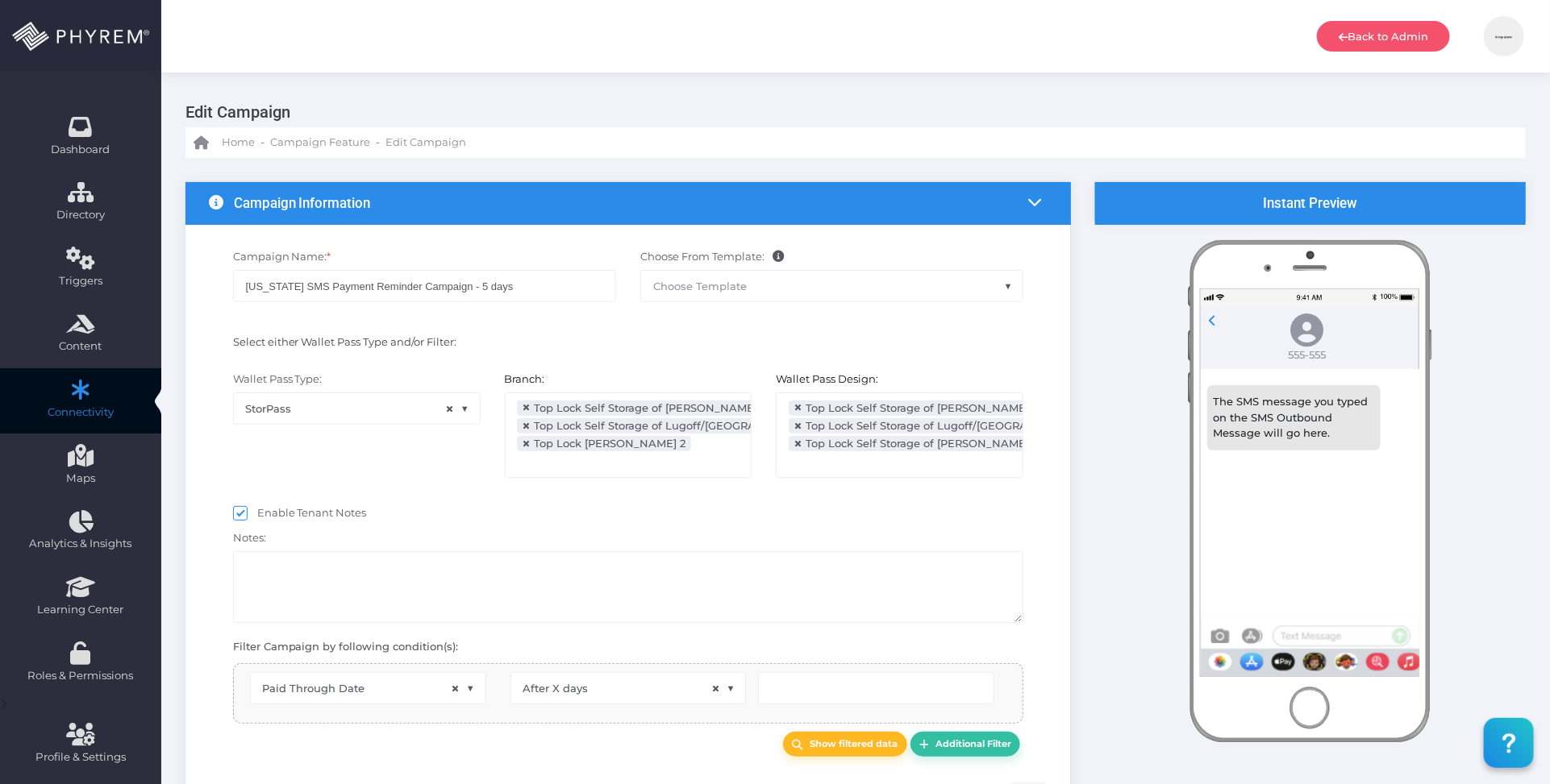
type input "6"
click at [498, 579] on textarea at bounding box center [628, 587] width 791 height 71
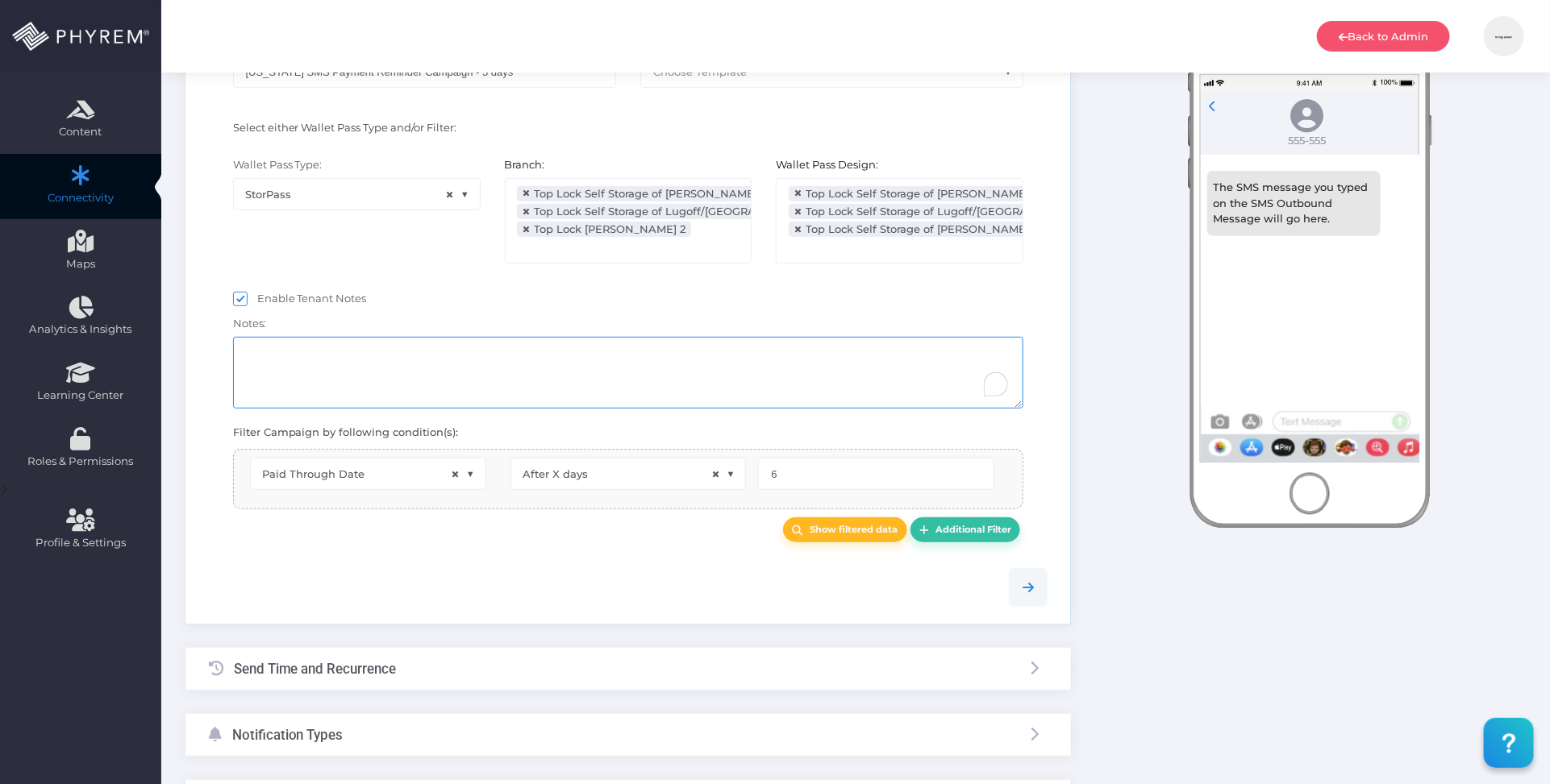
select select "pr_wallet_users.voided"
select select "equals"
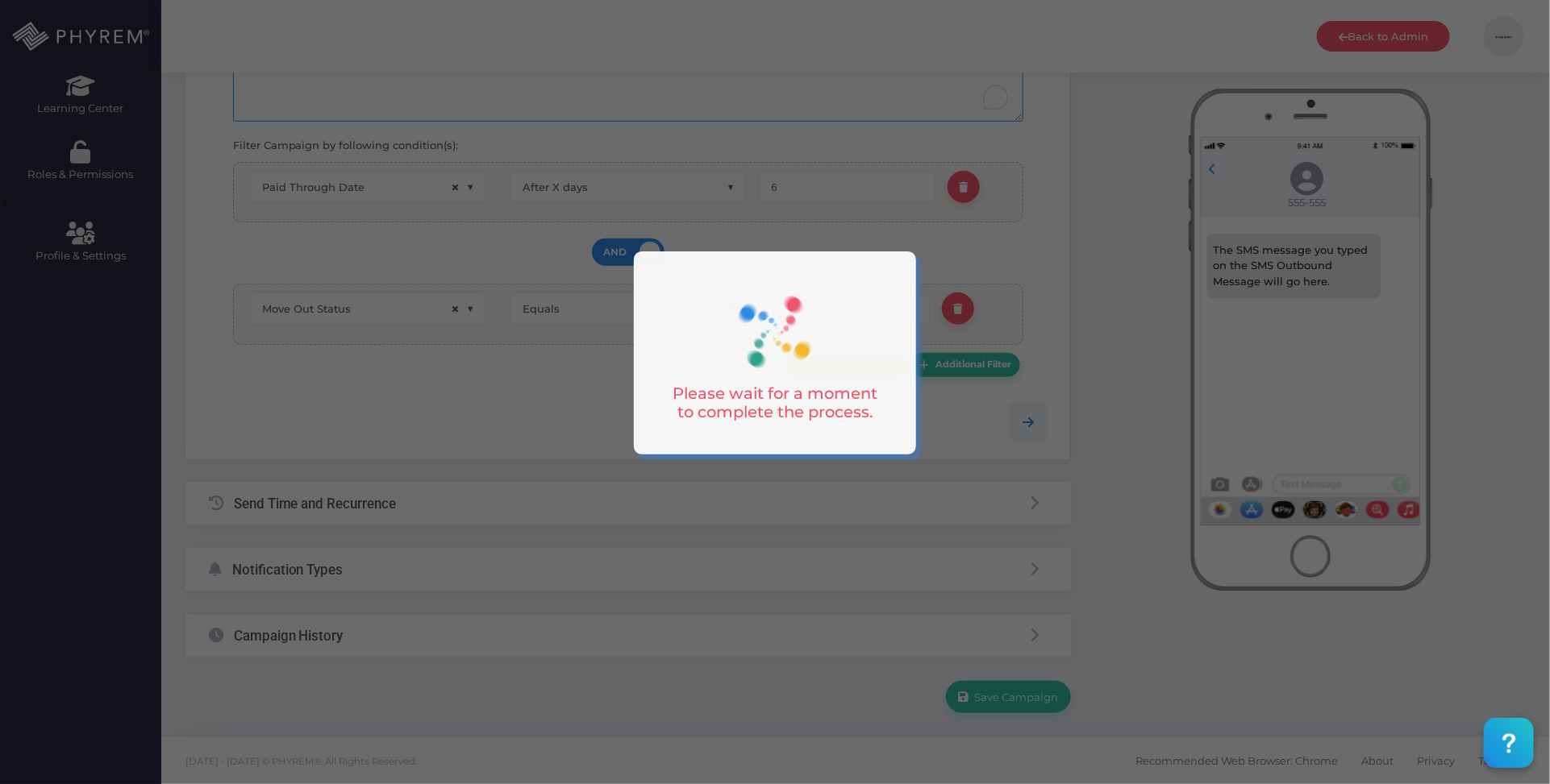
scroll to position [506, 0]
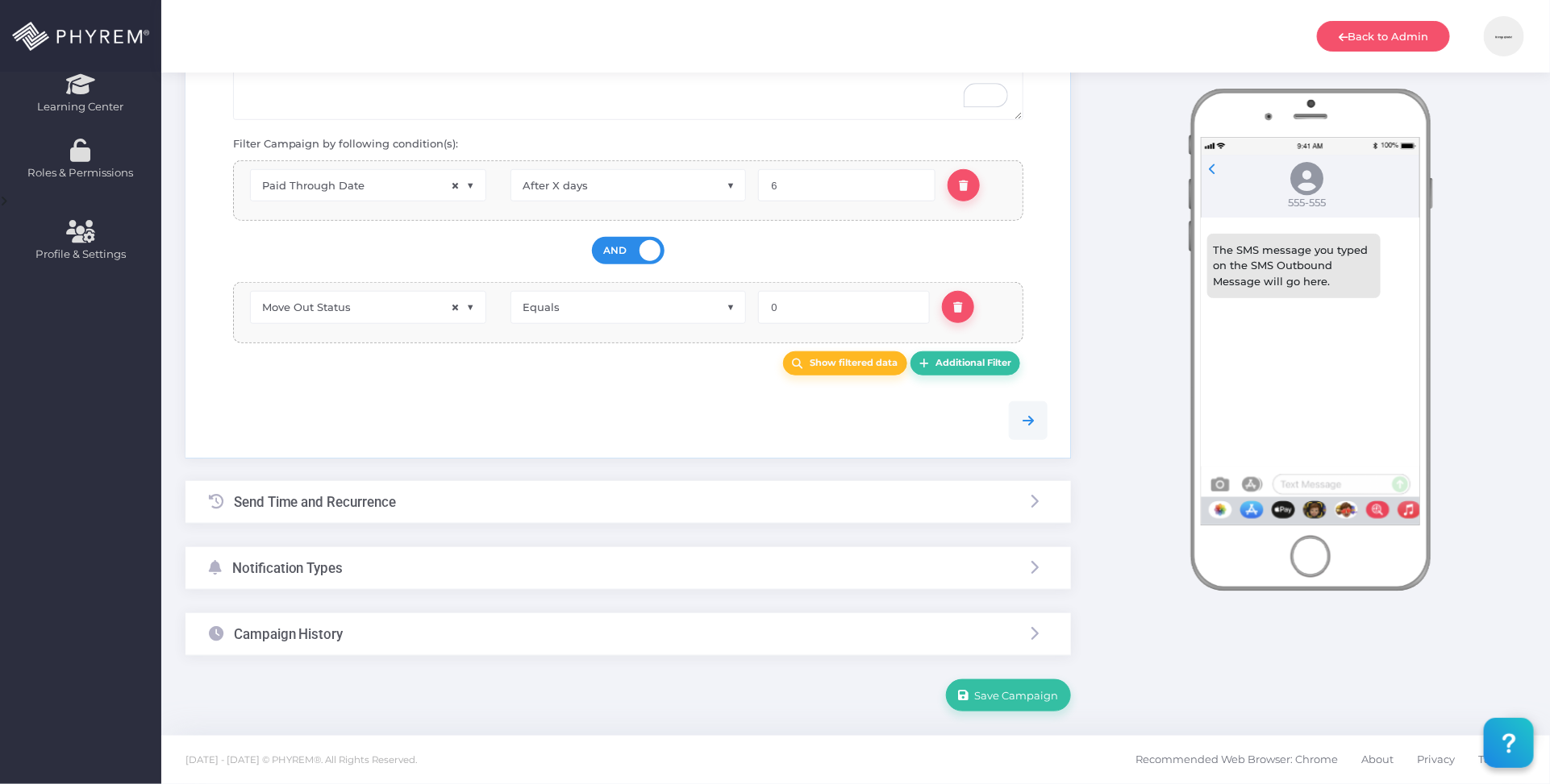
click at [411, 646] on div "Campaign History" at bounding box center [628, 635] width 885 height 43
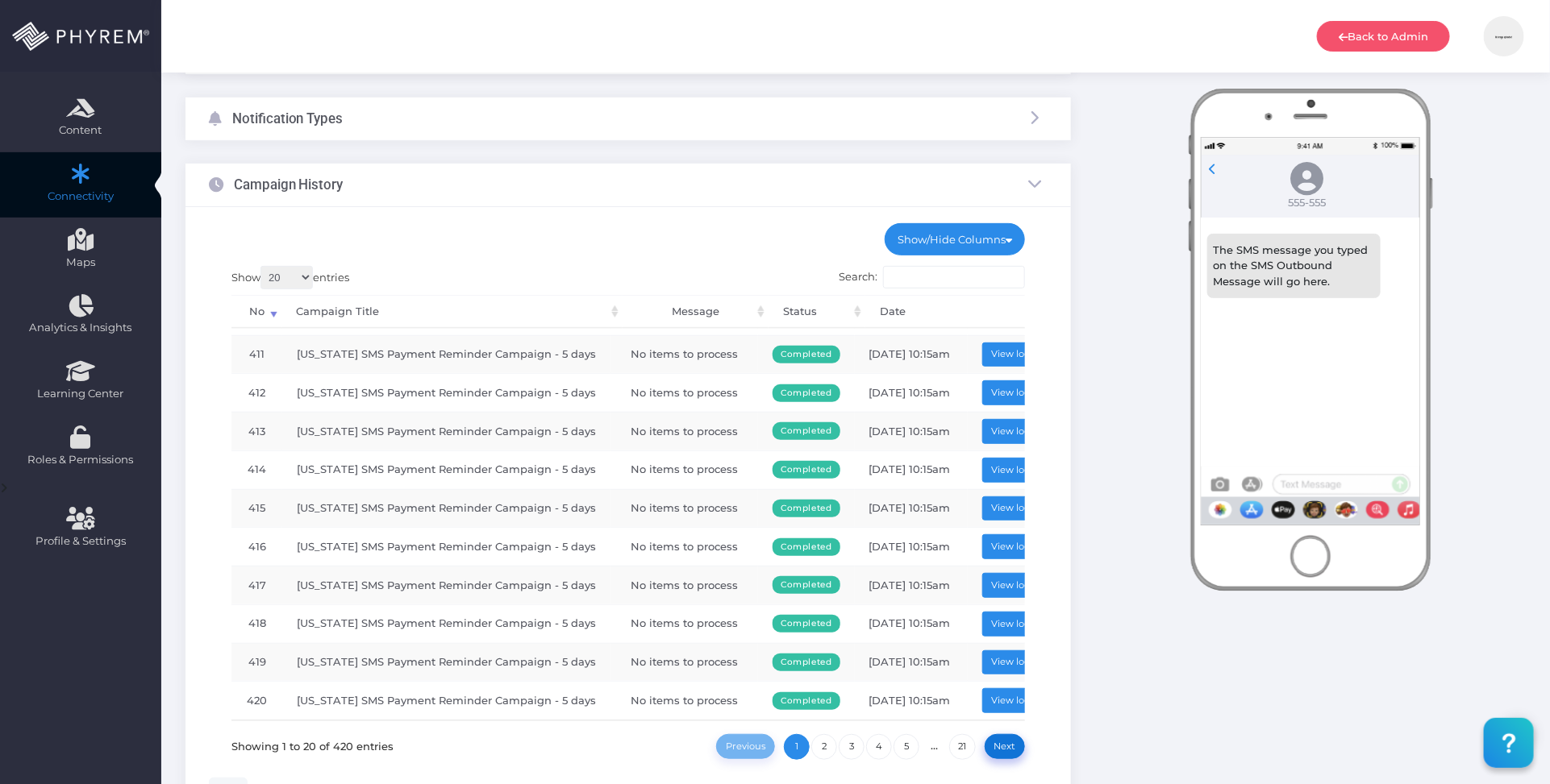
scroll to position [393, 0]
